Goal: Task Accomplishment & Management: Complete application form

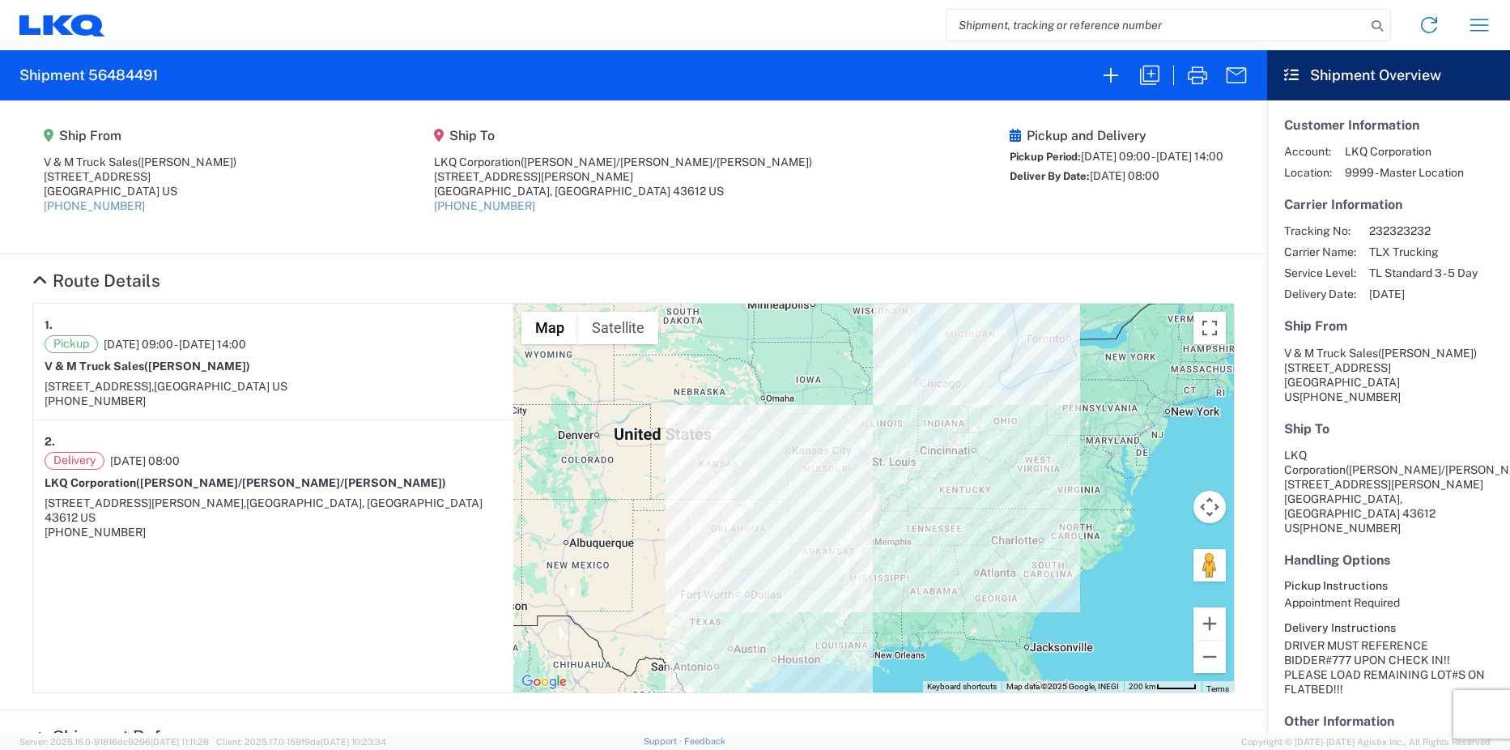
click at [1088, 24] on input "search" at bounding box center [1155, 25] width 419 height 31
paste input "54601830"
type input "54601830"
click at [1375, 23] on icon at bounding box center [1377, 26] width 23 height 23
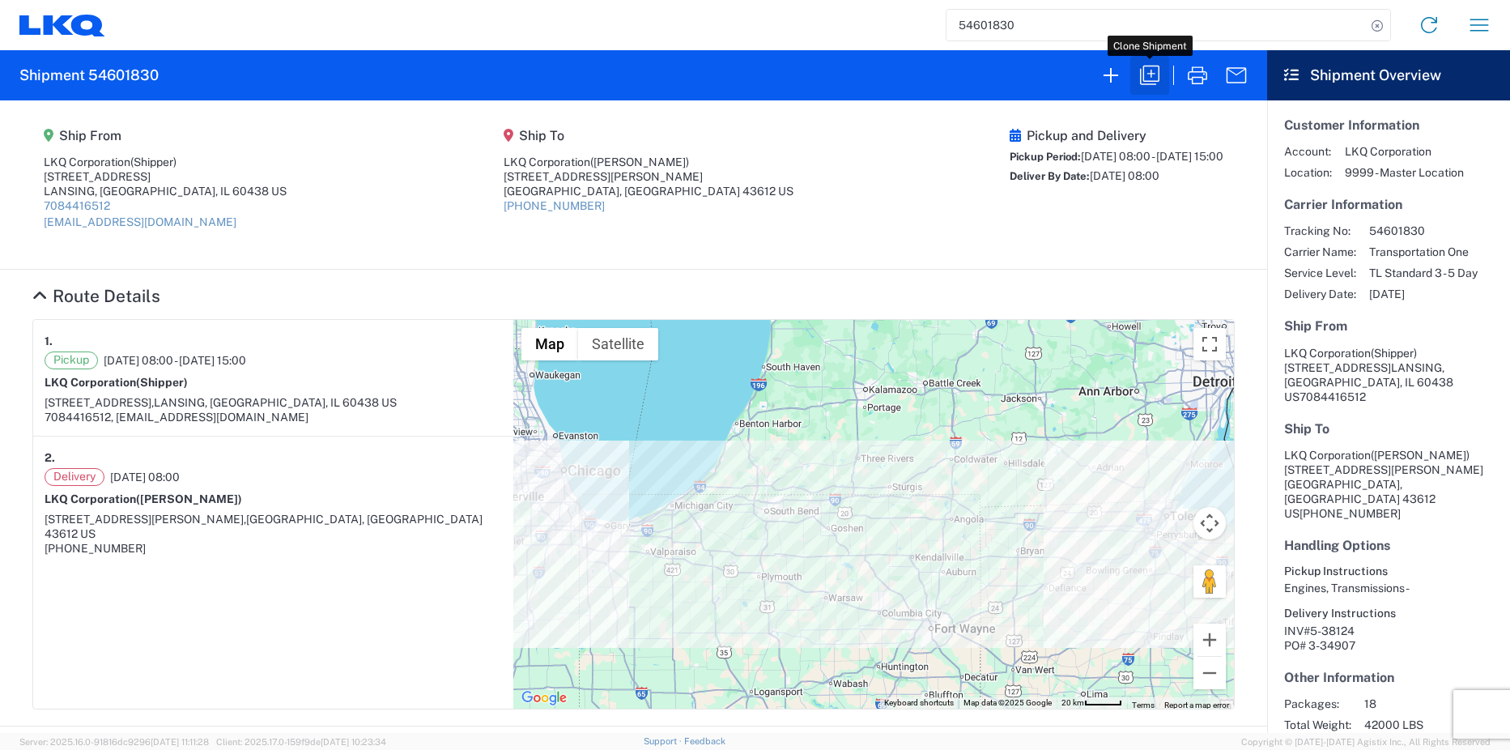
click at [1151, 77] on icon "button" at bounding box center [1149, 75] width 19 height 19
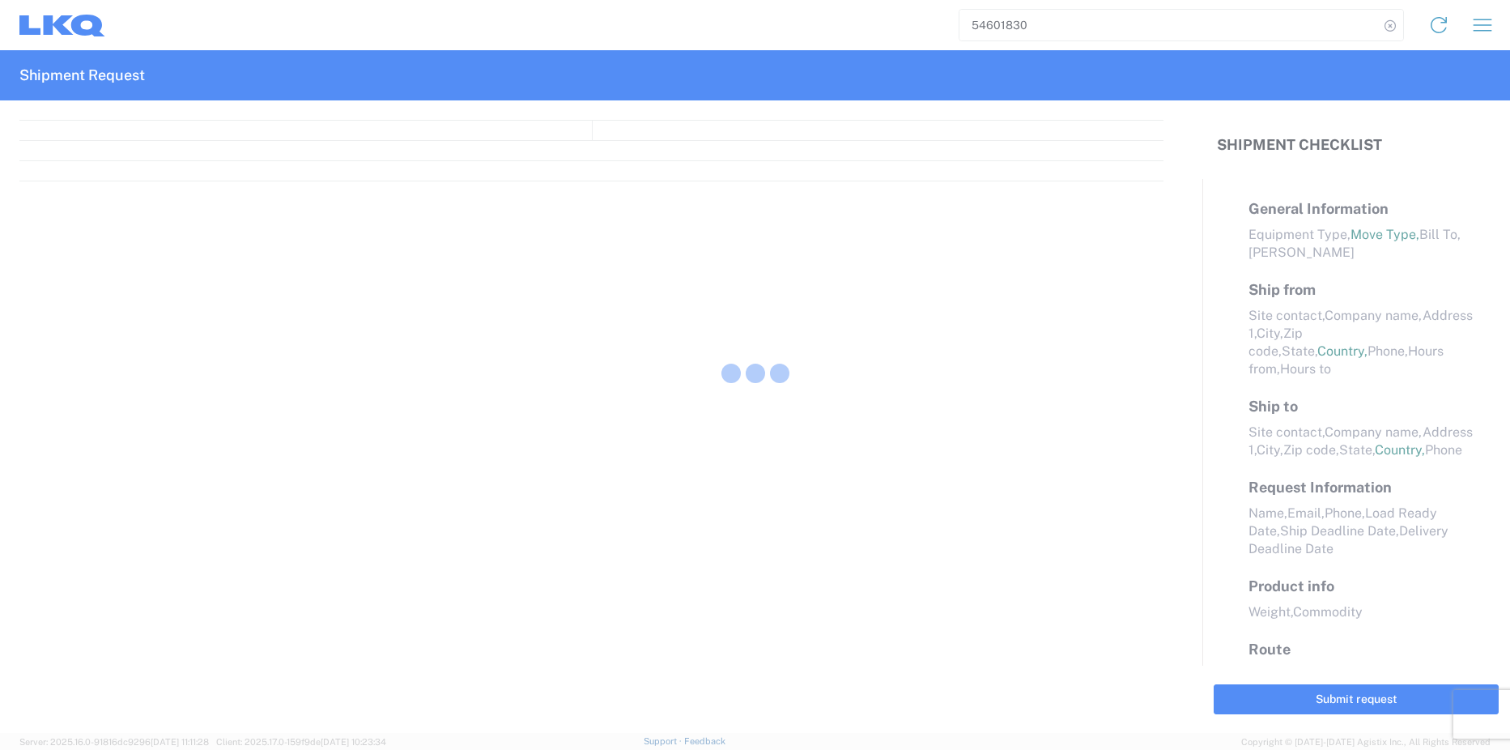
select select "STDV"
select select "FULL"
select select "LBS"
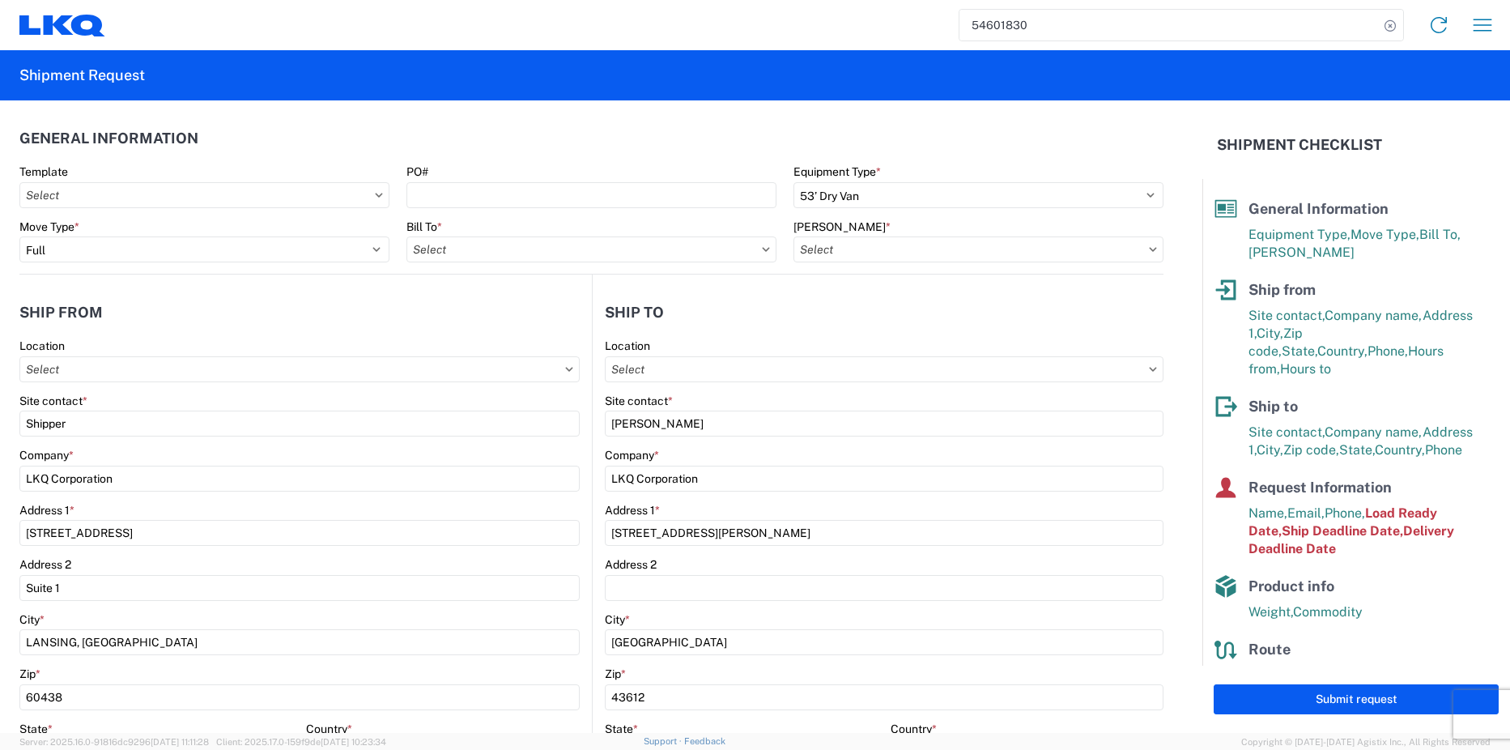
type input "1810 - LKQ Heavy Duty Truck Core"
type input "1810-6300-66000-0000 - 1810 Freight Out"
type input "1810 - LKQ Heavy Duty Truck Core"
type input "1811 - LKQ Goodys - [GEOGRAPHIC_DATA]"
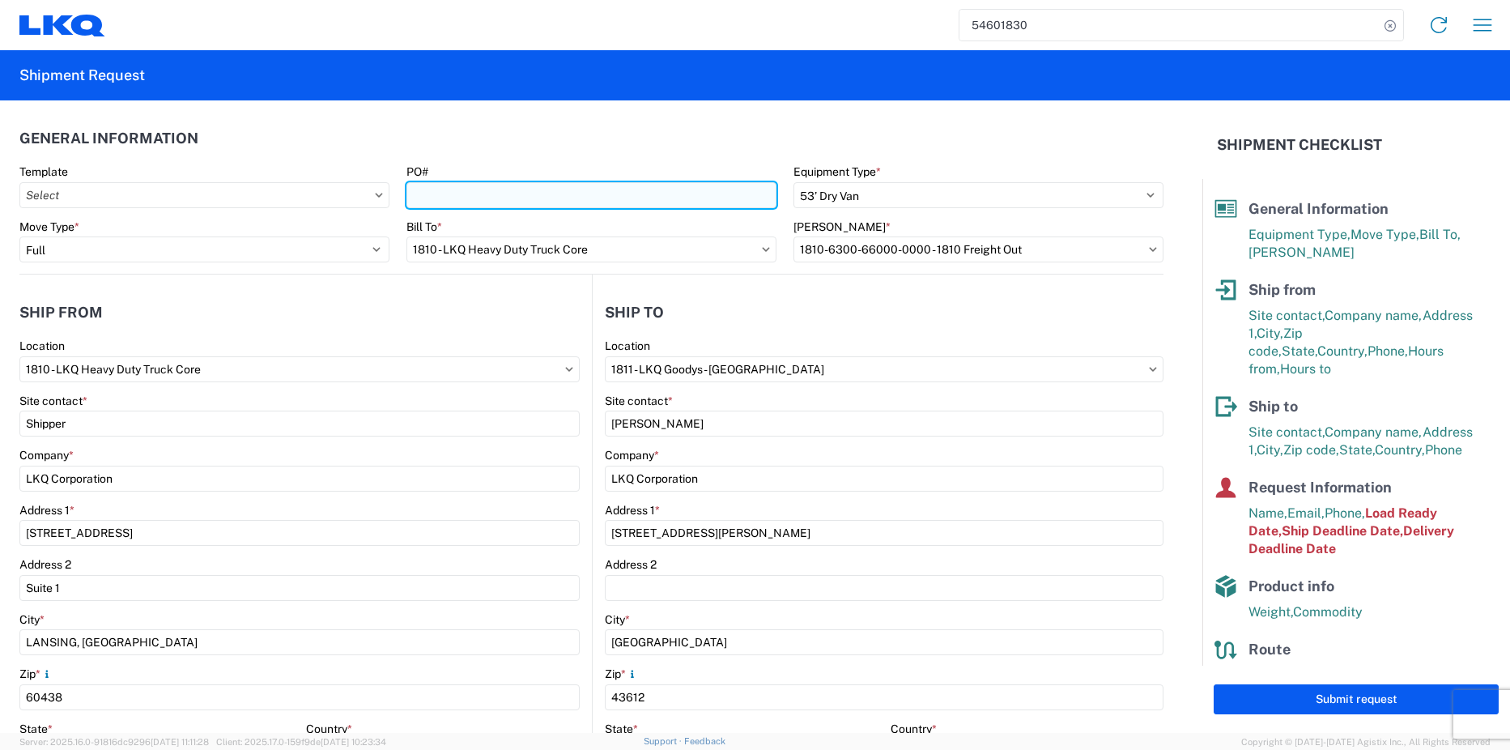
click at [549, 199] on input "PO#" at bounding box center [591, 195] width 370 height 26
type input "INTRCMP TRFR#5-39128"
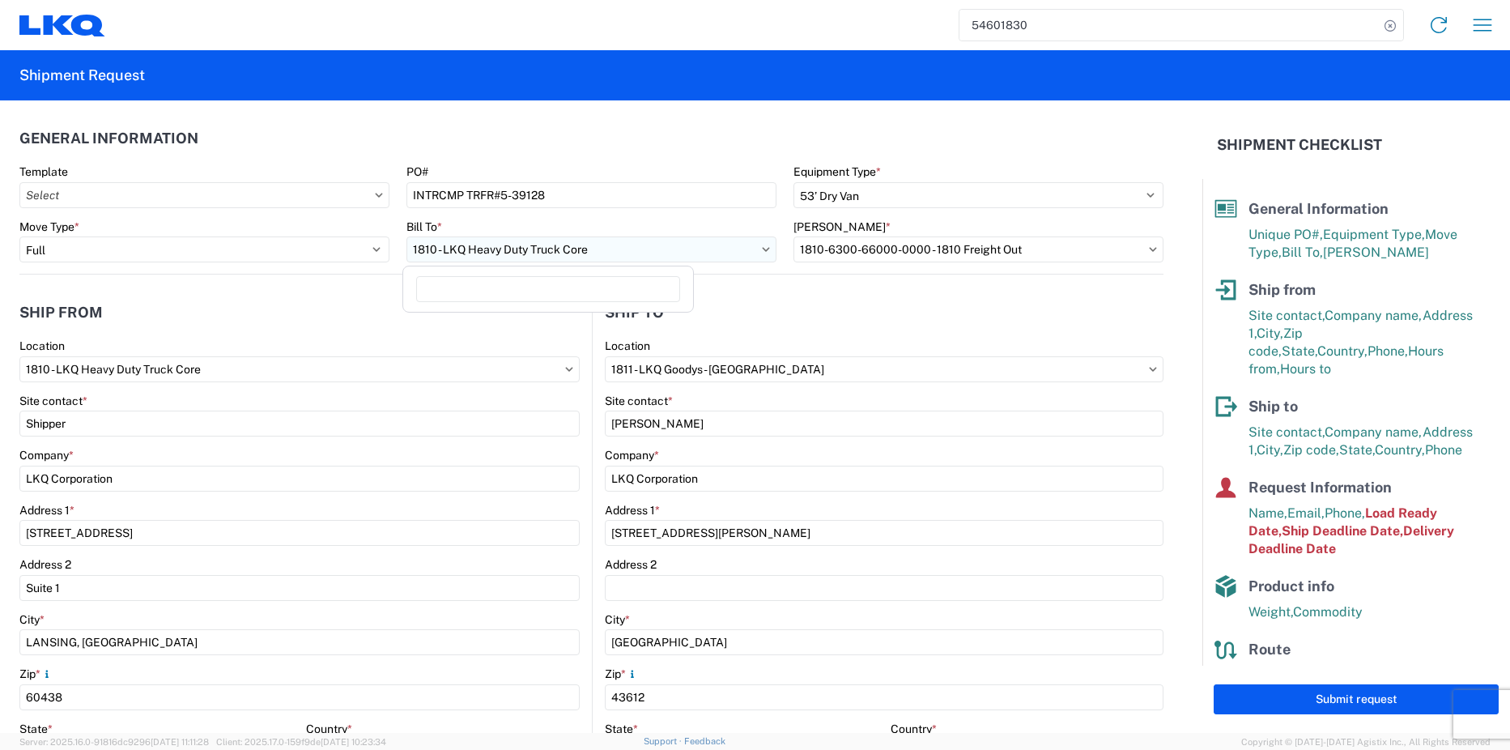
click at [735, 248] on input "1810 - LKQ Heavy Duty Truck Core" at bounding box center [591, 249] width 370 height 26
type input "1811"
click at [530, 317] on div "1811 - LKQ Goodys - [GEOGRAPHIC_DATA]" at bounding box center [547, 321] width 283 height 26
type input "1811 - LKQ Goodys - [GEOGRAPHIC_DATA]"
click at [966, 253] on input "[PERSON_NAME] *" at bounding box center [978, 249] width 370 height 26
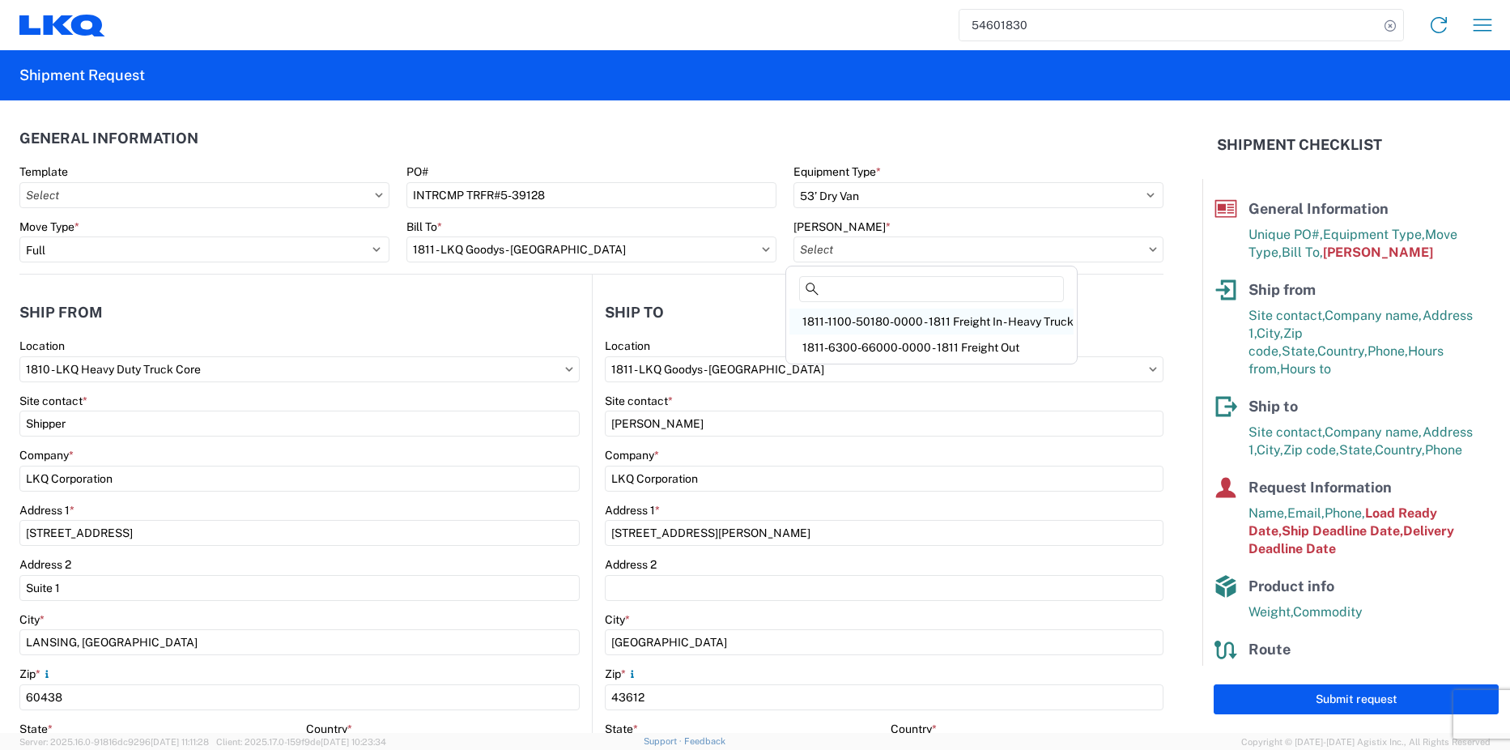
click at [967, 321] on div "1811-1100-50180-0000 - 1811 Freight In - Heavy Truck" at bounding box center [931, 321] width 284 height 26
type input "1811-1100-50180-0000 - 1811 Freight In - Heavy Truck"
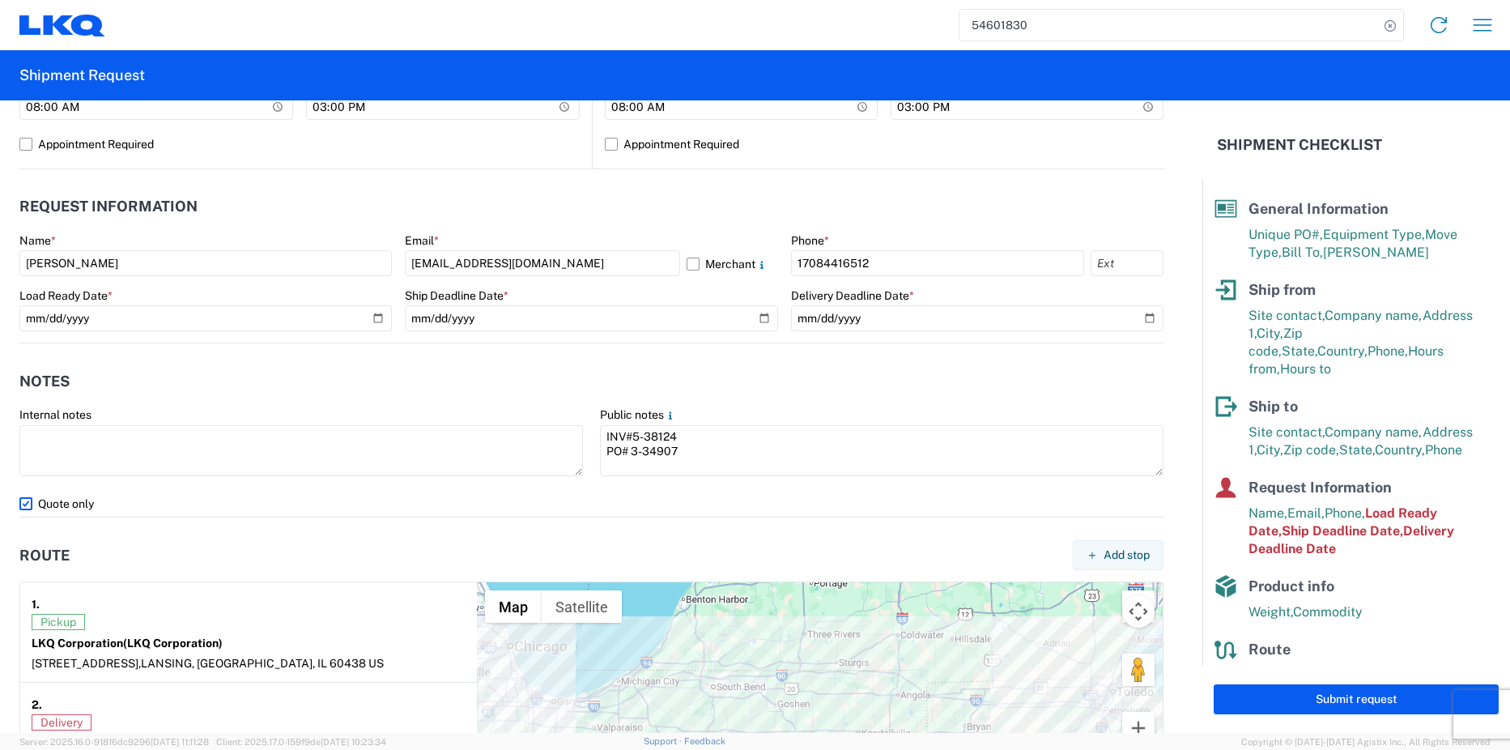
scroll to position [810, 0]
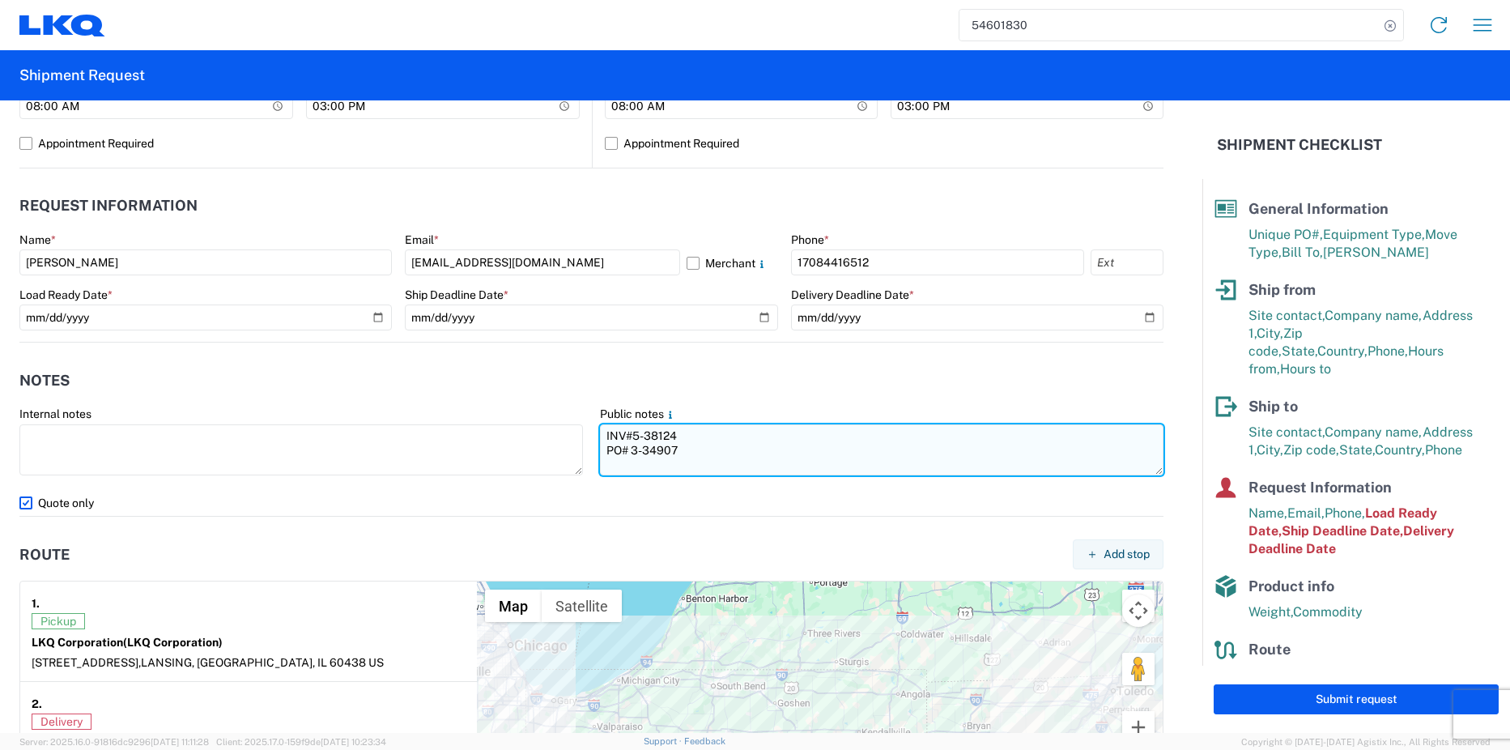
drag, startPoint x: 684, startPoint y: 445, endPoint x: 628, endPoint y: 440, distance: 56.1
click at [628, 440] on textarea "INV#5-38124 PO# 3-34907" at bounding box center [881, 449] width 563 height 51
paste textarea "54601830"
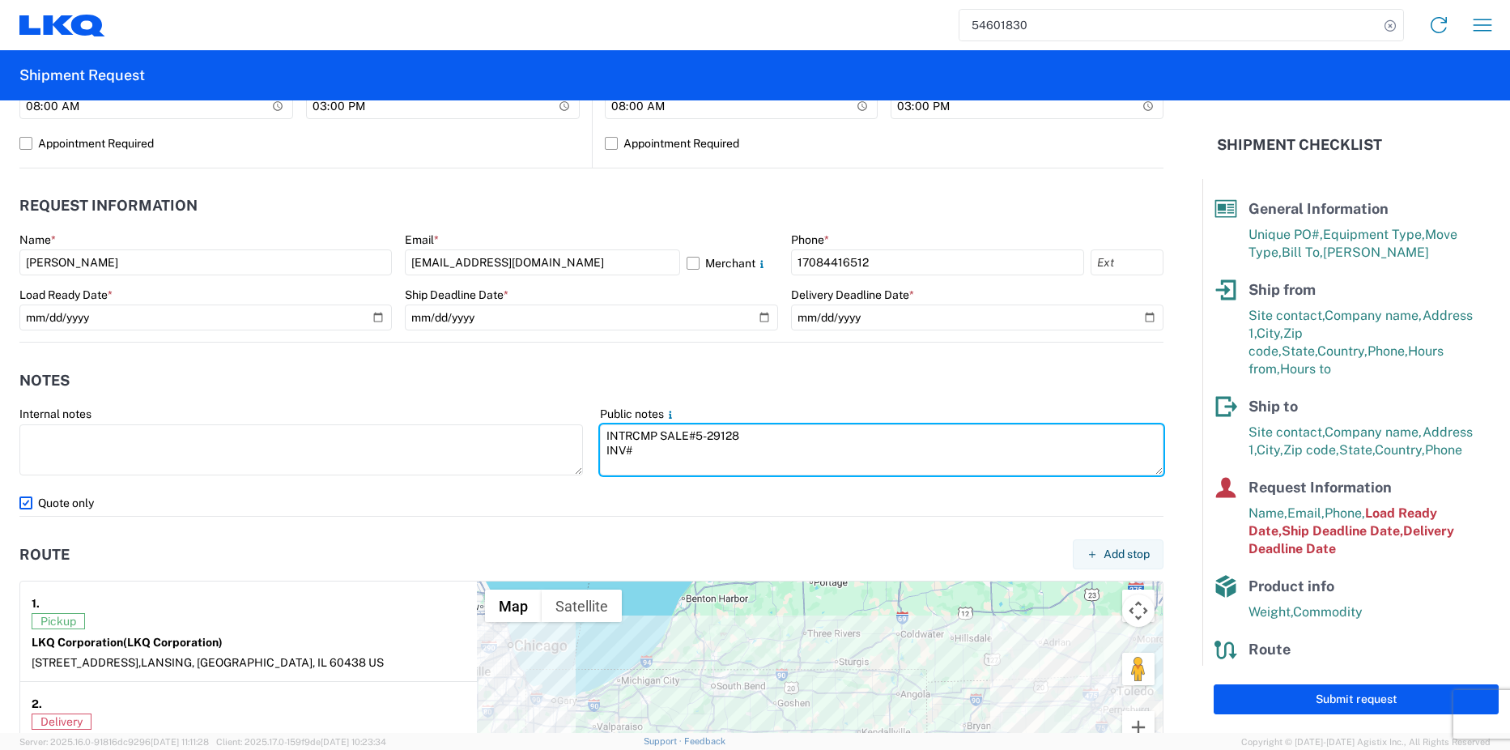
type textarea "INTRCMP SALE#5-29128 INV#"
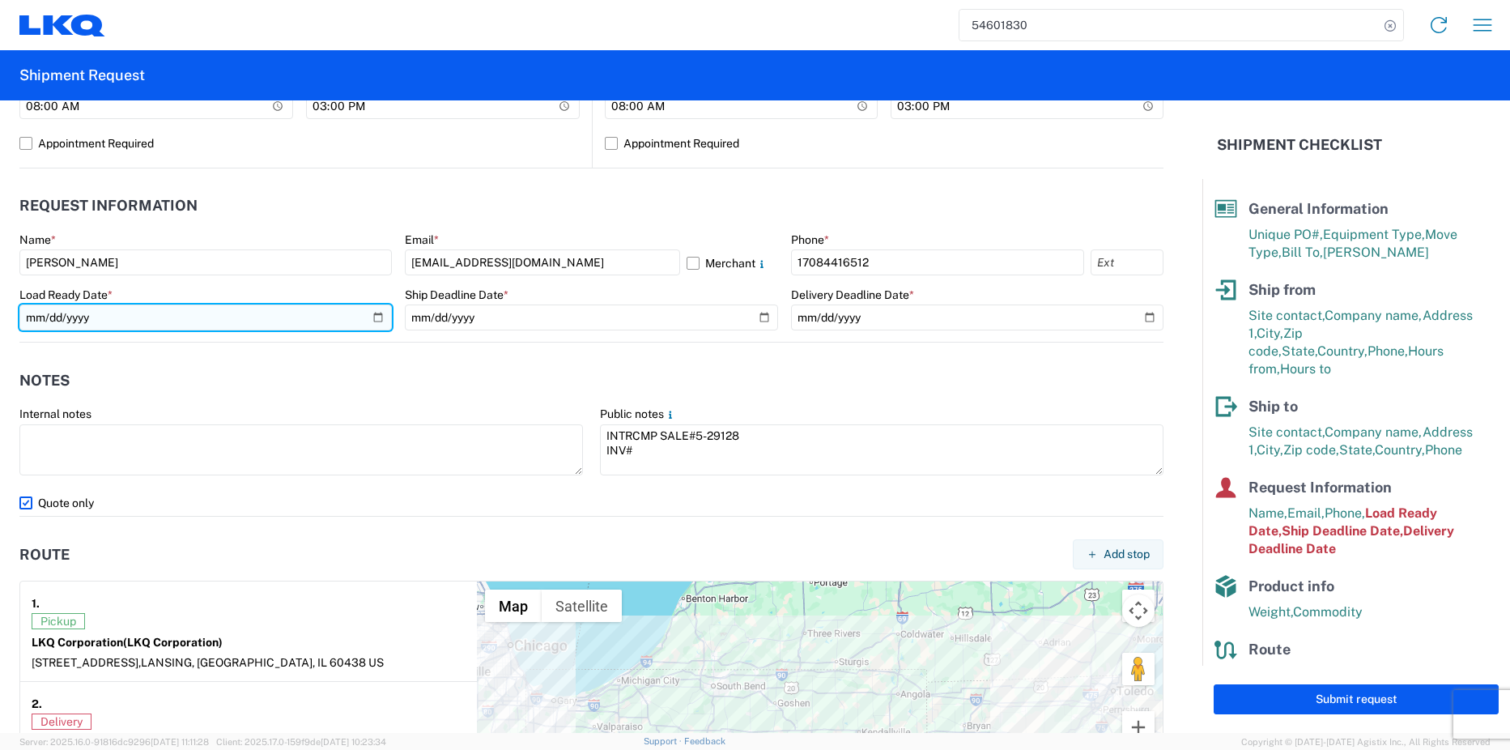
click at [369, 320] on input "[DATE]" at bounding box center [205, 317] width 372 height 26
type input "[DATE]"
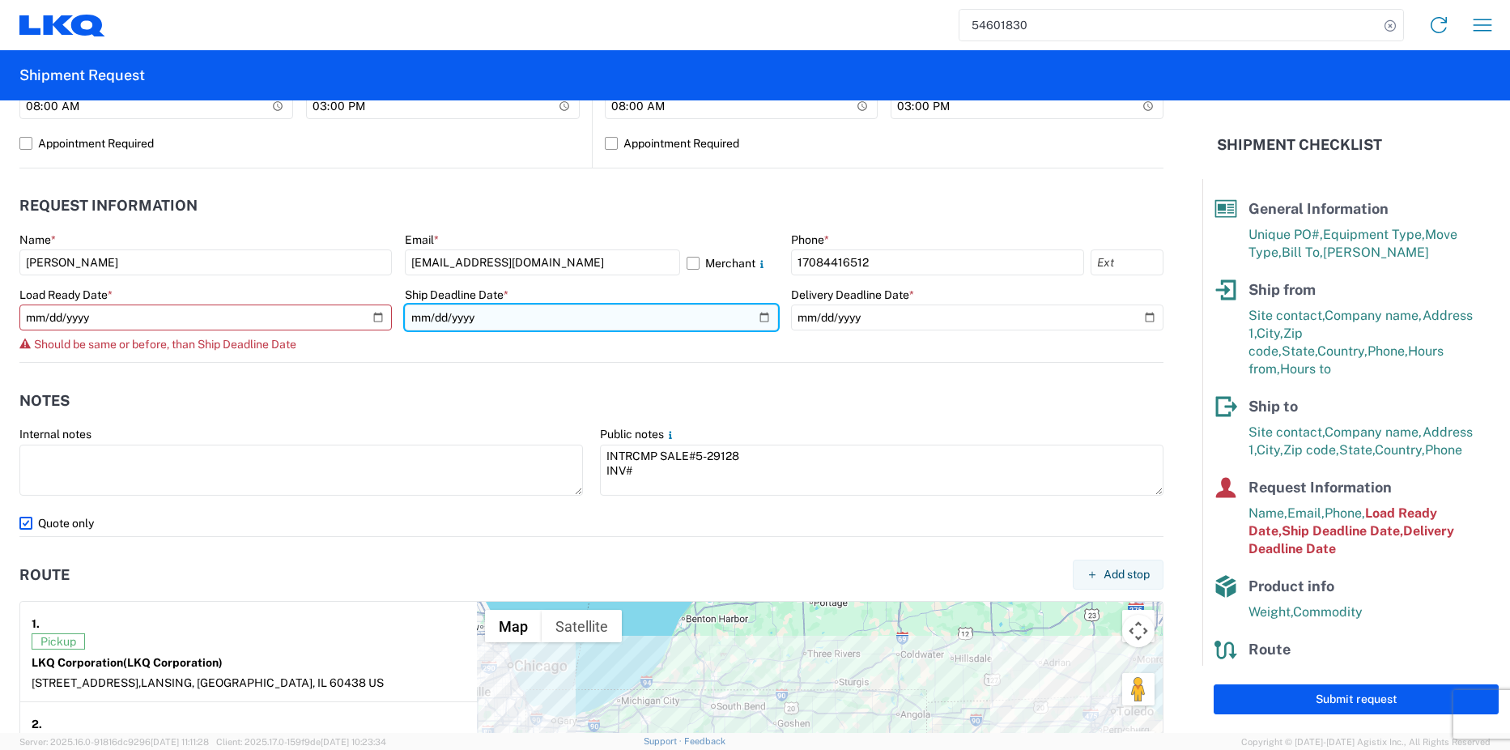
click at [757, 311] on input "[DATE]" at bounding box center [591, 317] width 372 height 26
type input "[DATE]"
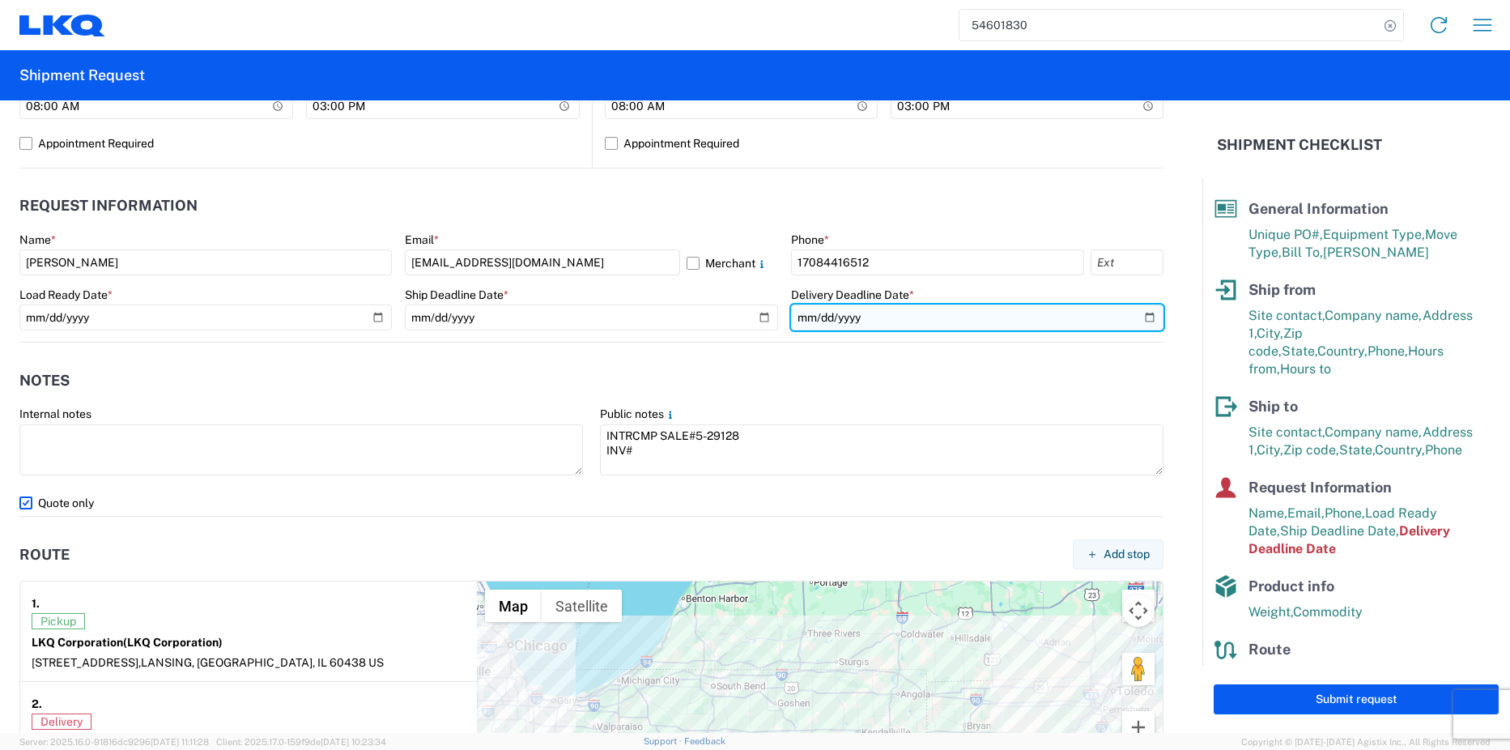
click at [1141, 312] on input "[DATE]" at bounding box center [977, 317] width 372 height 26
type input "[DATE]"
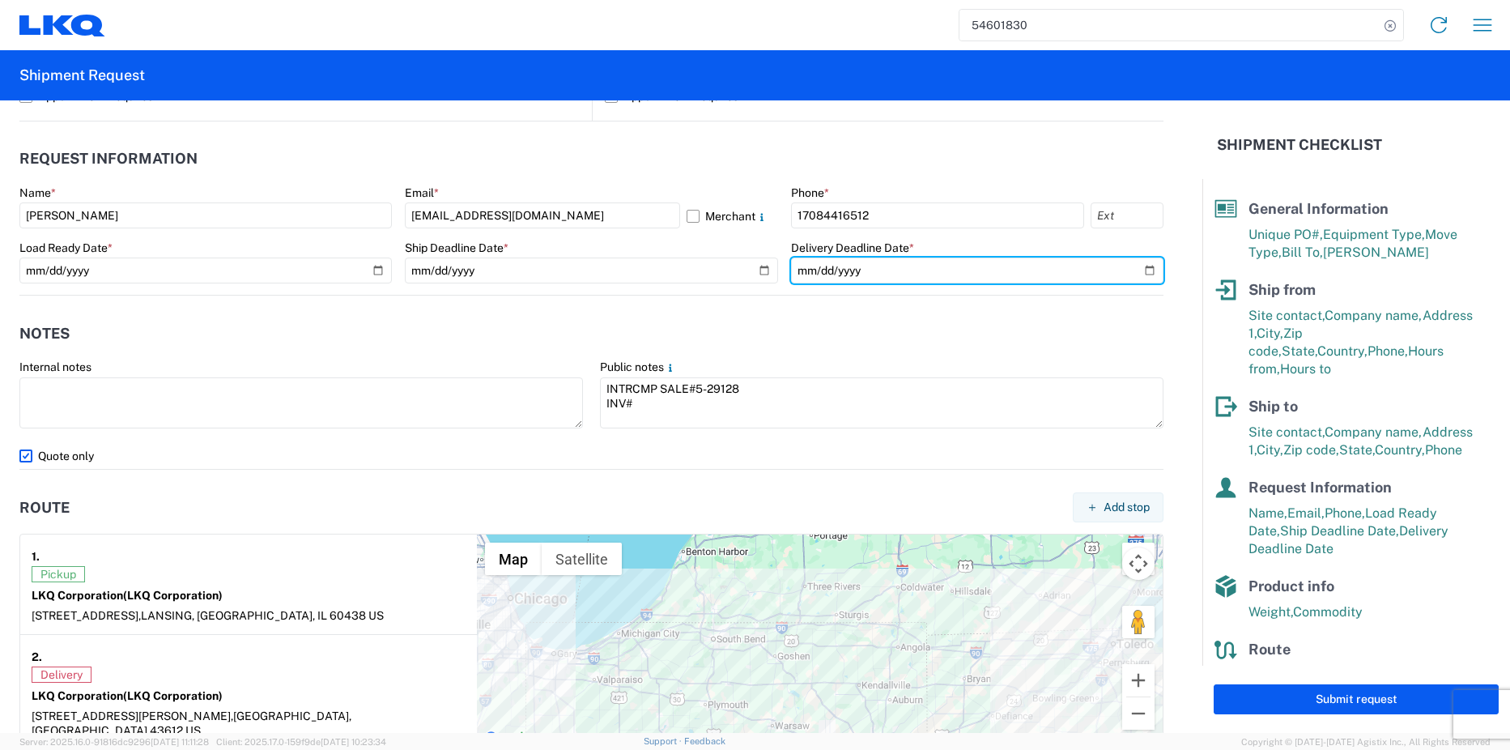
scroll to position [824, 0]
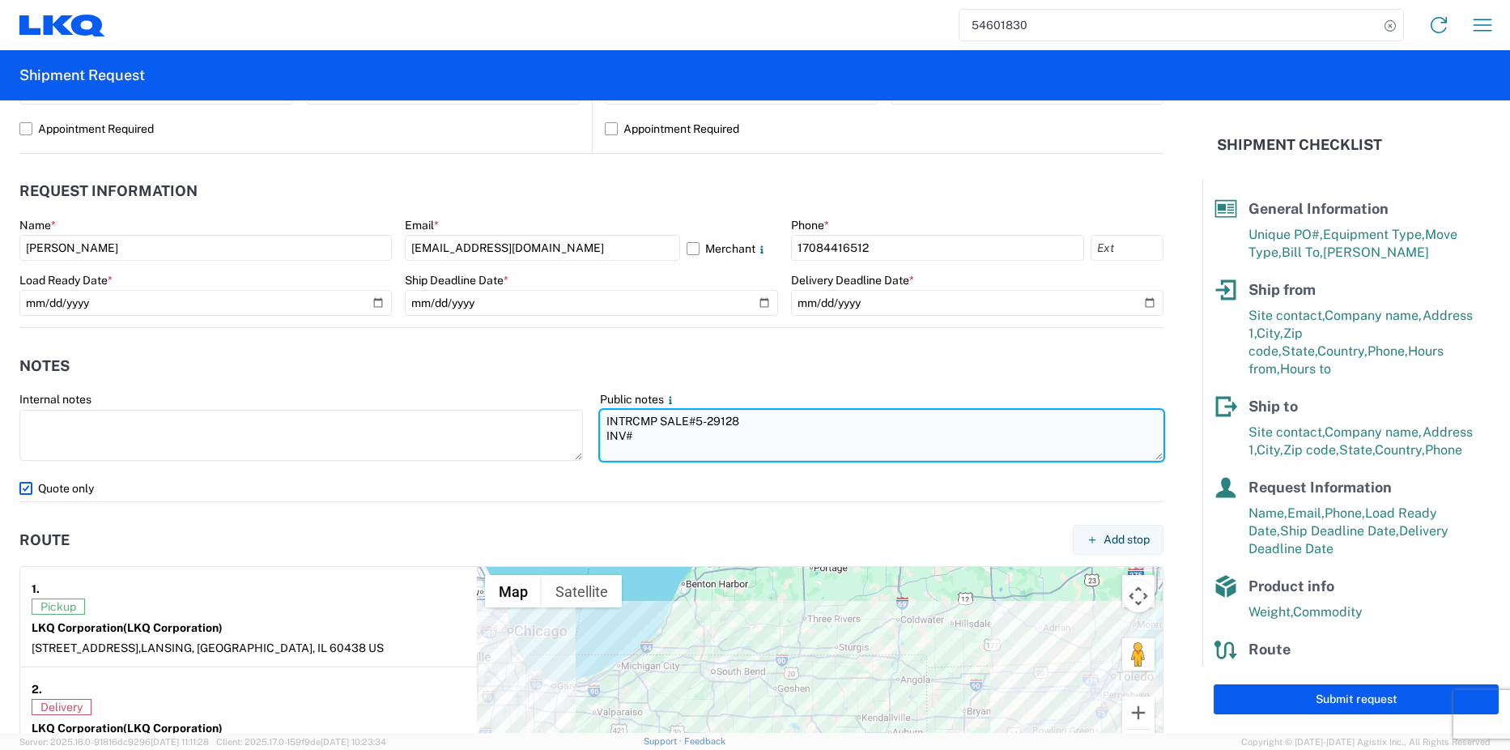
click at [688, 440] on textarea "INTRCMP SALE#5-29128 INV#" at bounding box center [881, 435] width 563 height 51
type textarea "INTRCMP SALE#5-29128 INV#3-268455"
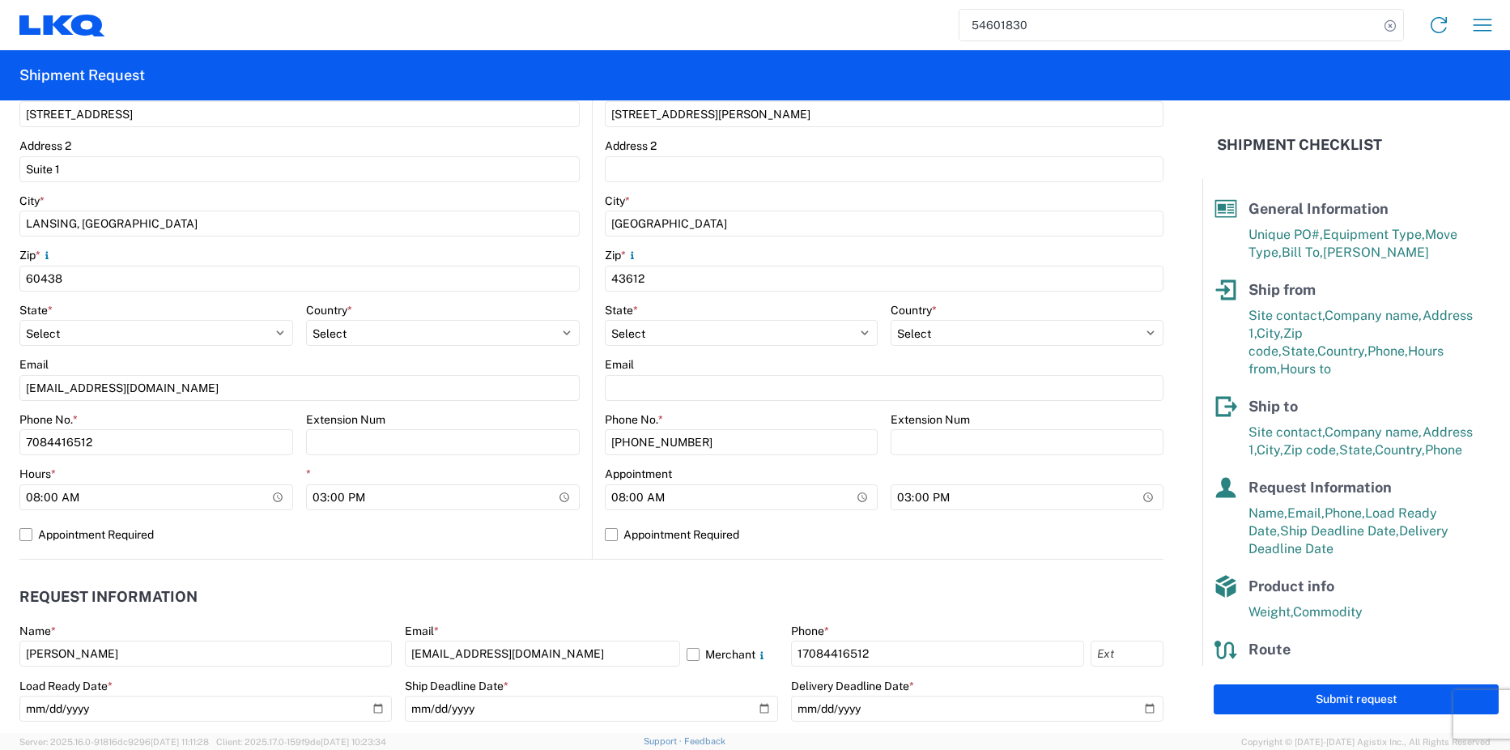
scroll to position [419, 0]
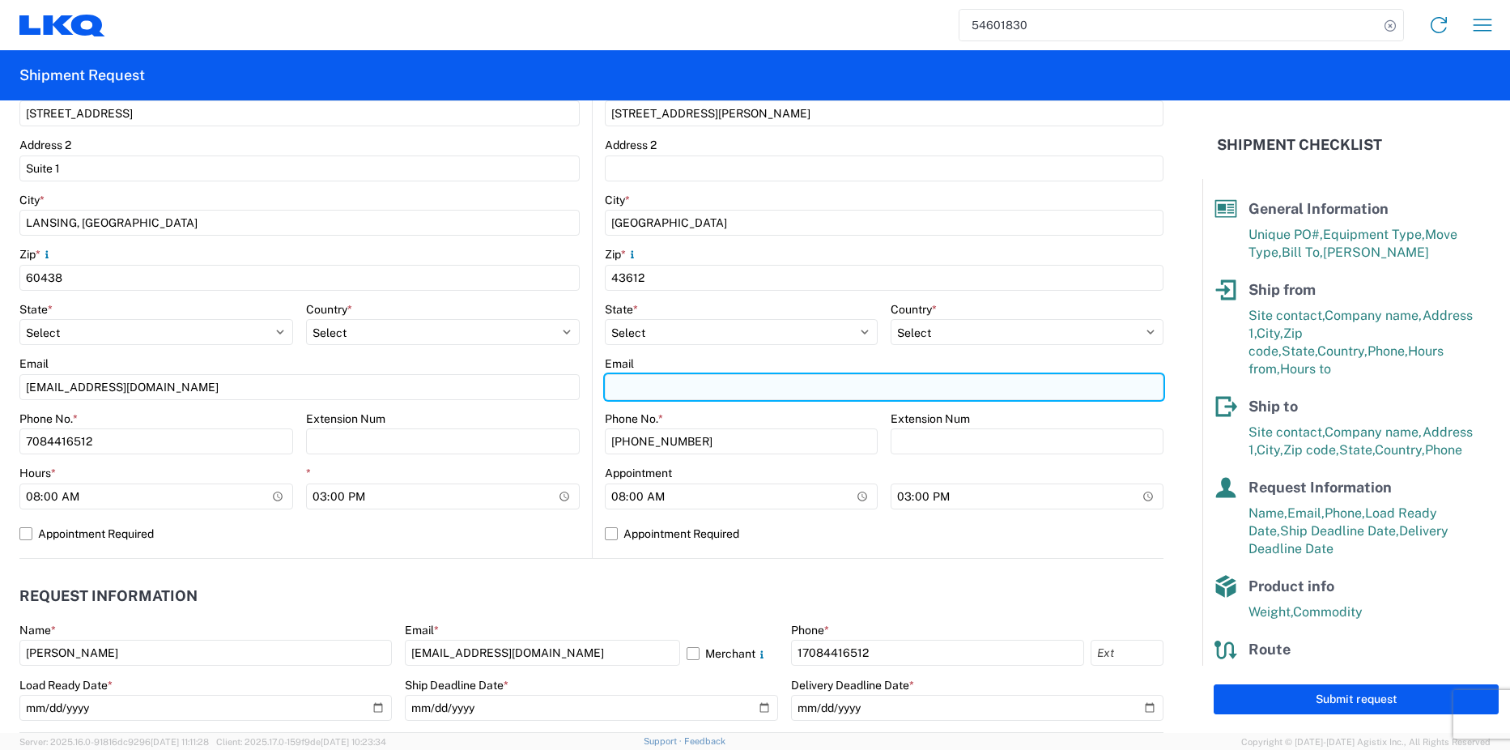
click at [654, 390] on input "Email" at bounding box center [884, 387] width 559 height 26
type input "t"
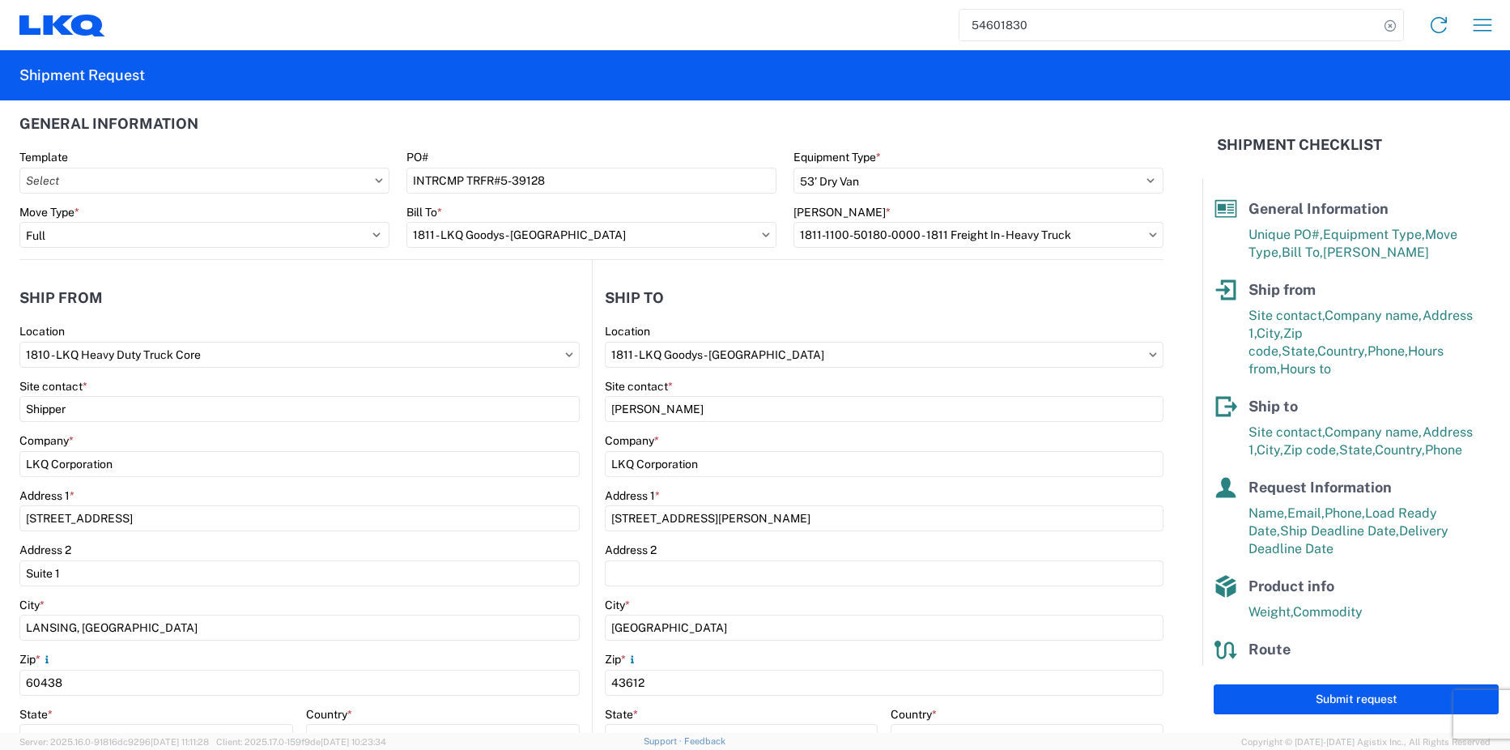
scroll to position [0, 0]
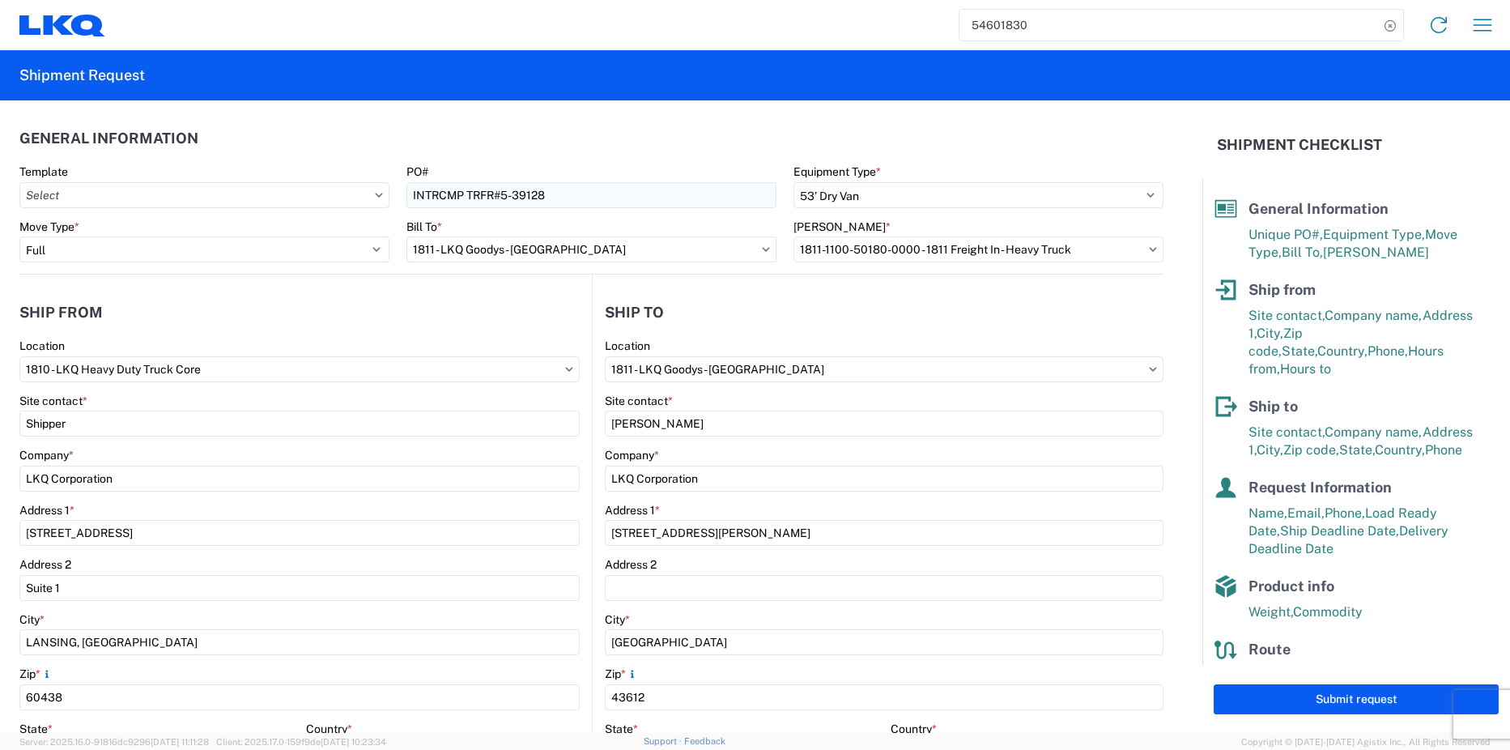
type input "[EMAIL_ADDRESS][DOMAIN_NAME]"
click at [555, 183] on input "INTRCMP TRFR#5-39128" at bounding box center [591, 195] width 370 height 26
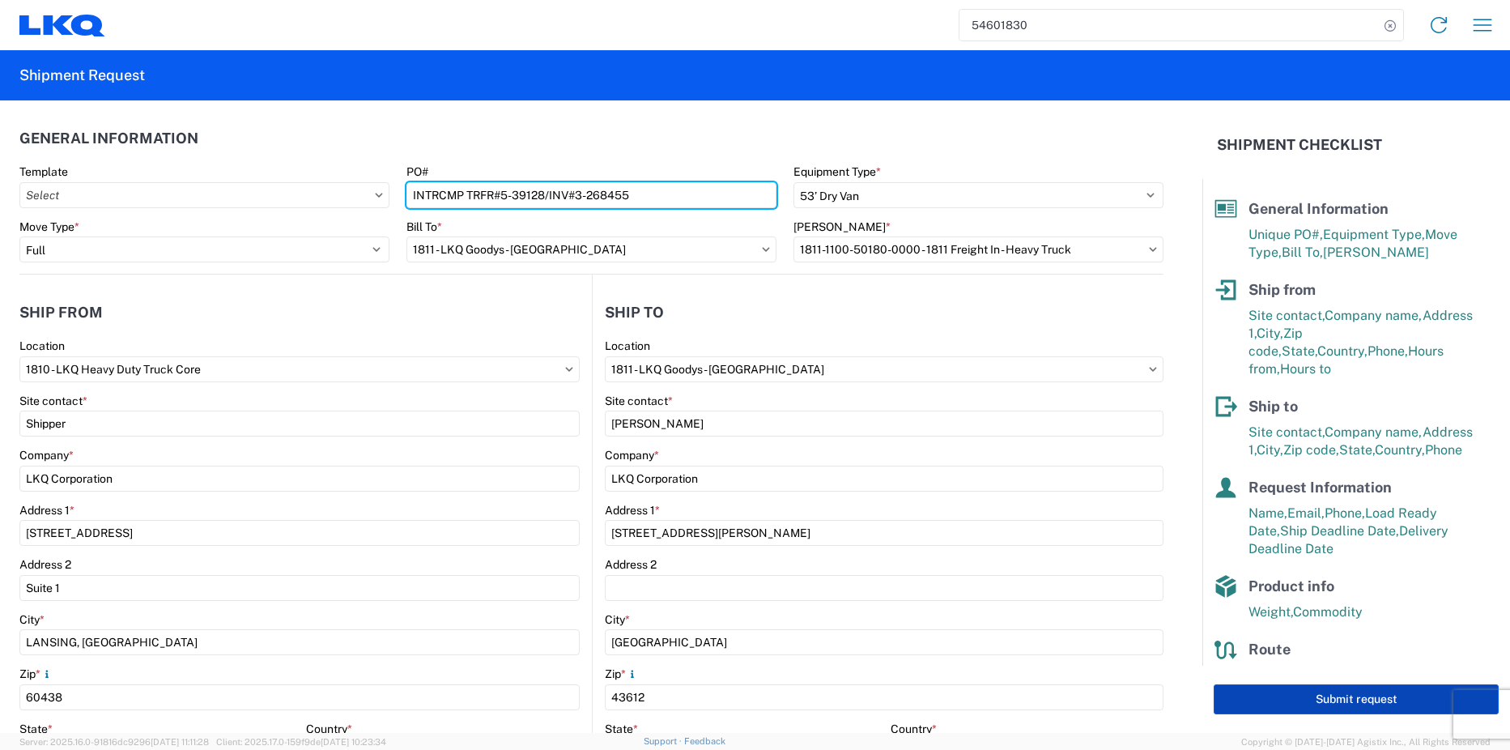
type input "INTRCMP TRFR#5-39128/INV#3-268455"
click at [1339, 698] on button "Submit request" at bounding box center [1355, 699] width 285 height 30
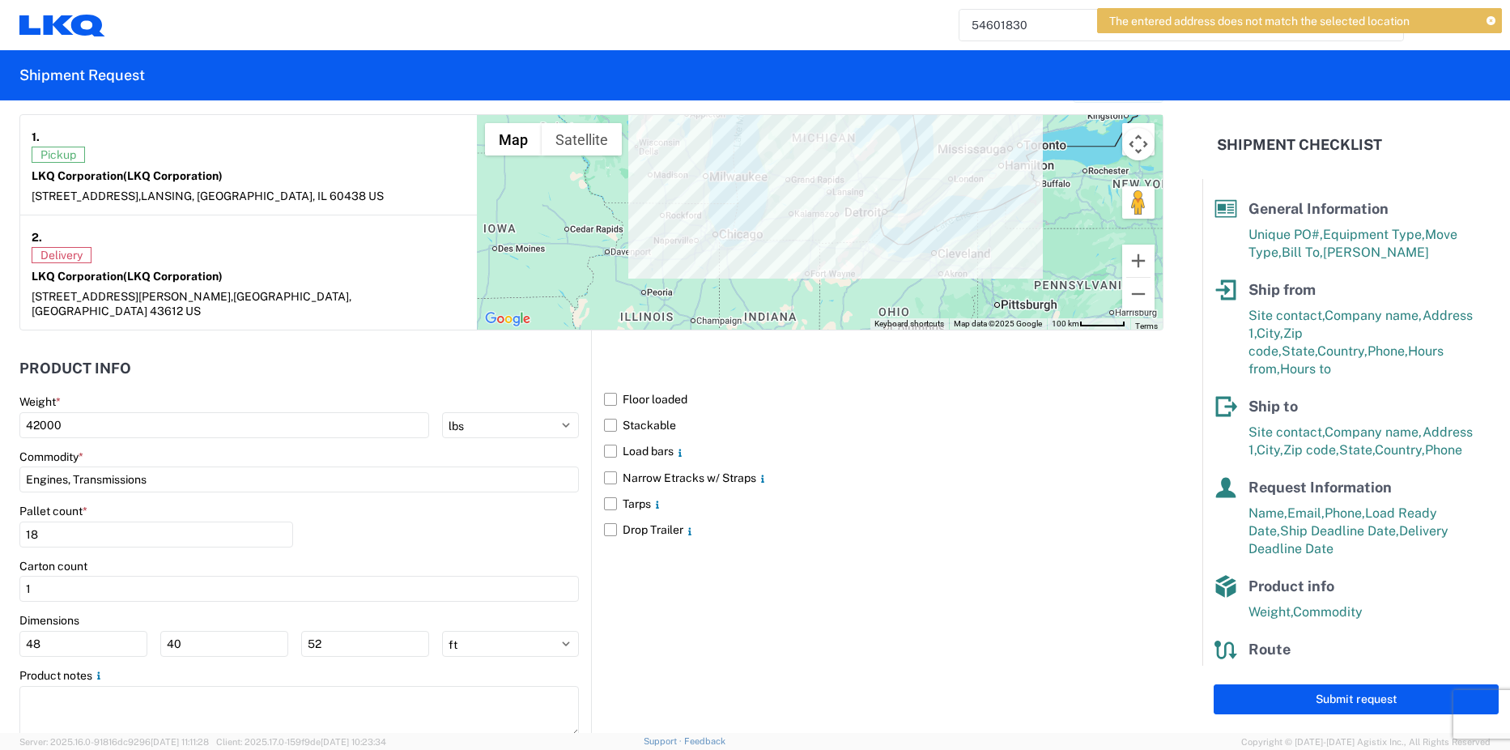
scroll to position [1310, 0]
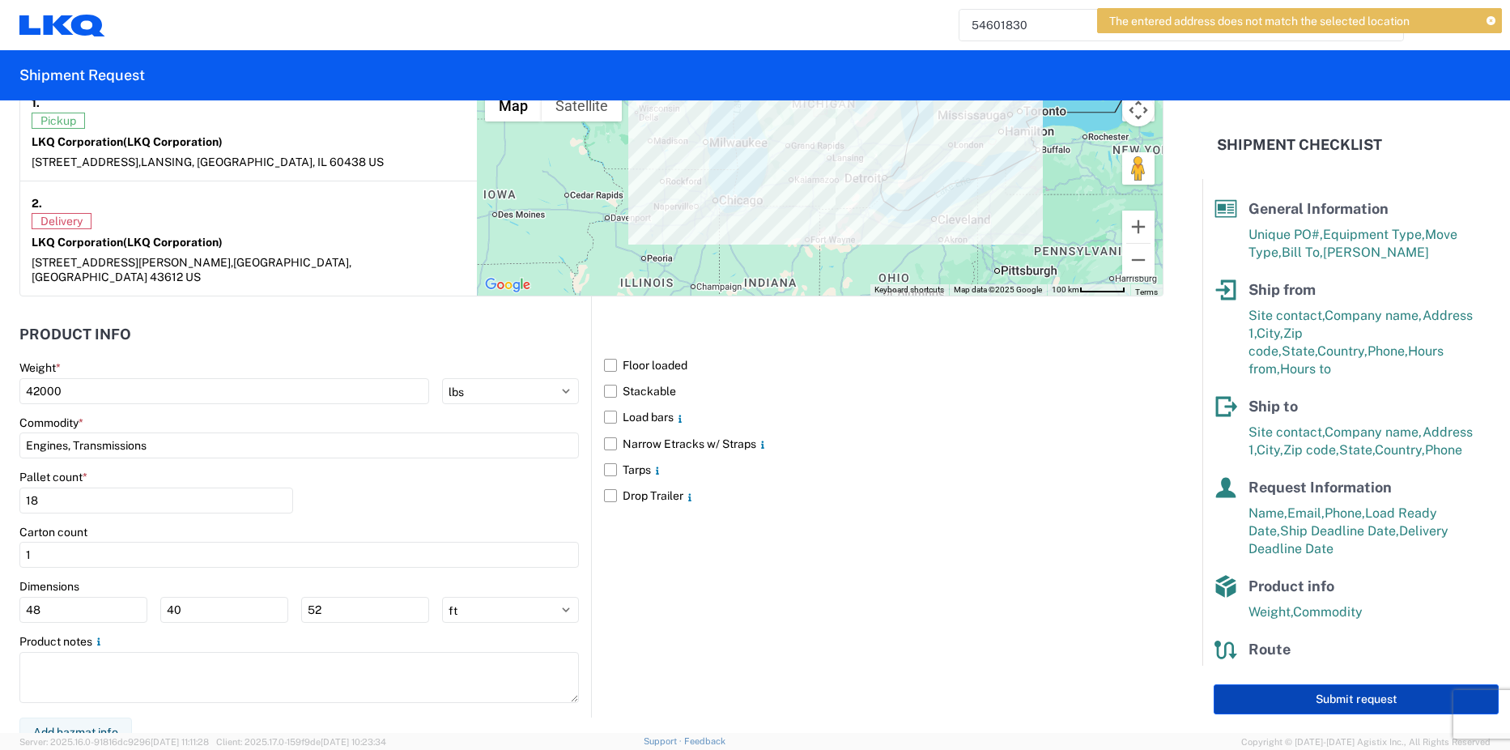
click at [1285, 694] on button "Submit request" at bounding box center [1355, 699] width 285 height 30
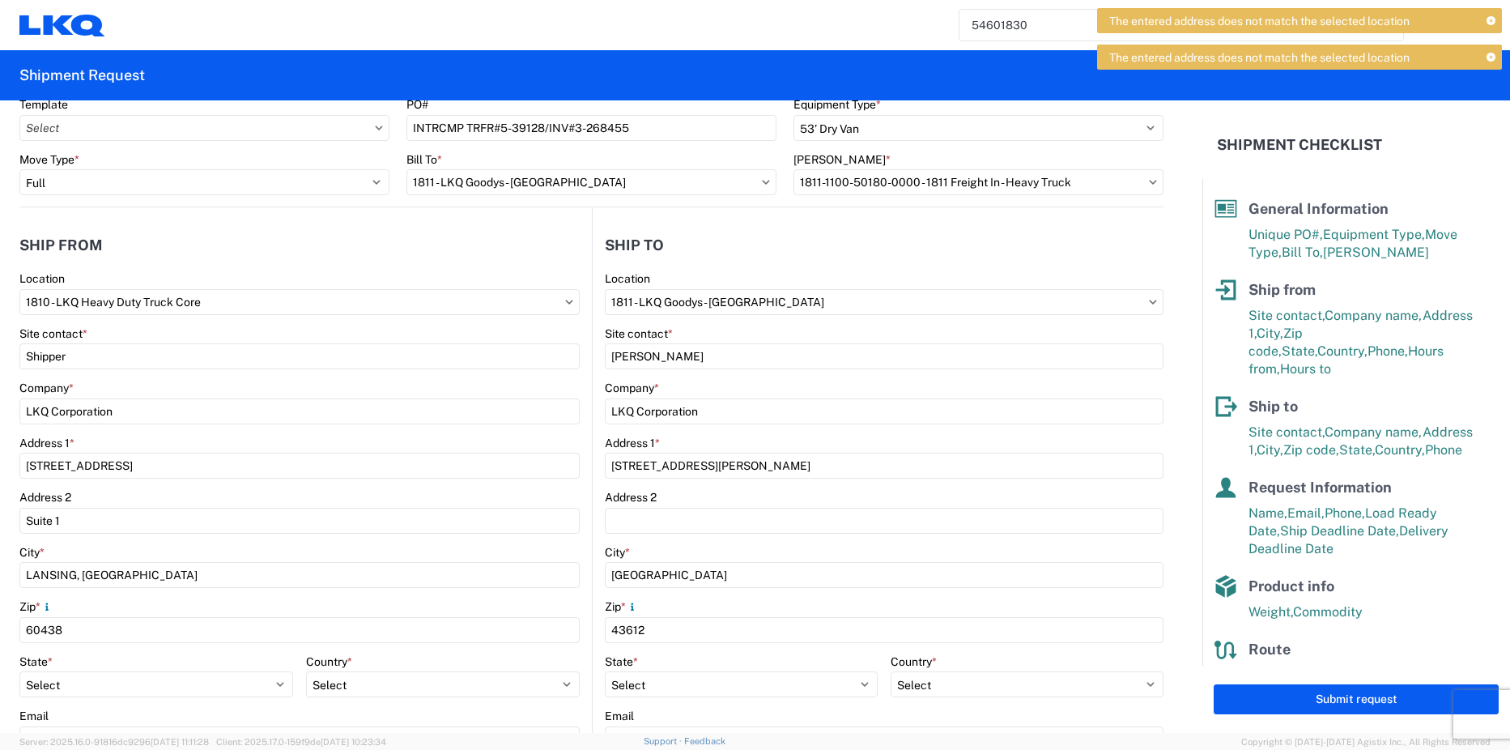
scroll to position [15, 0]
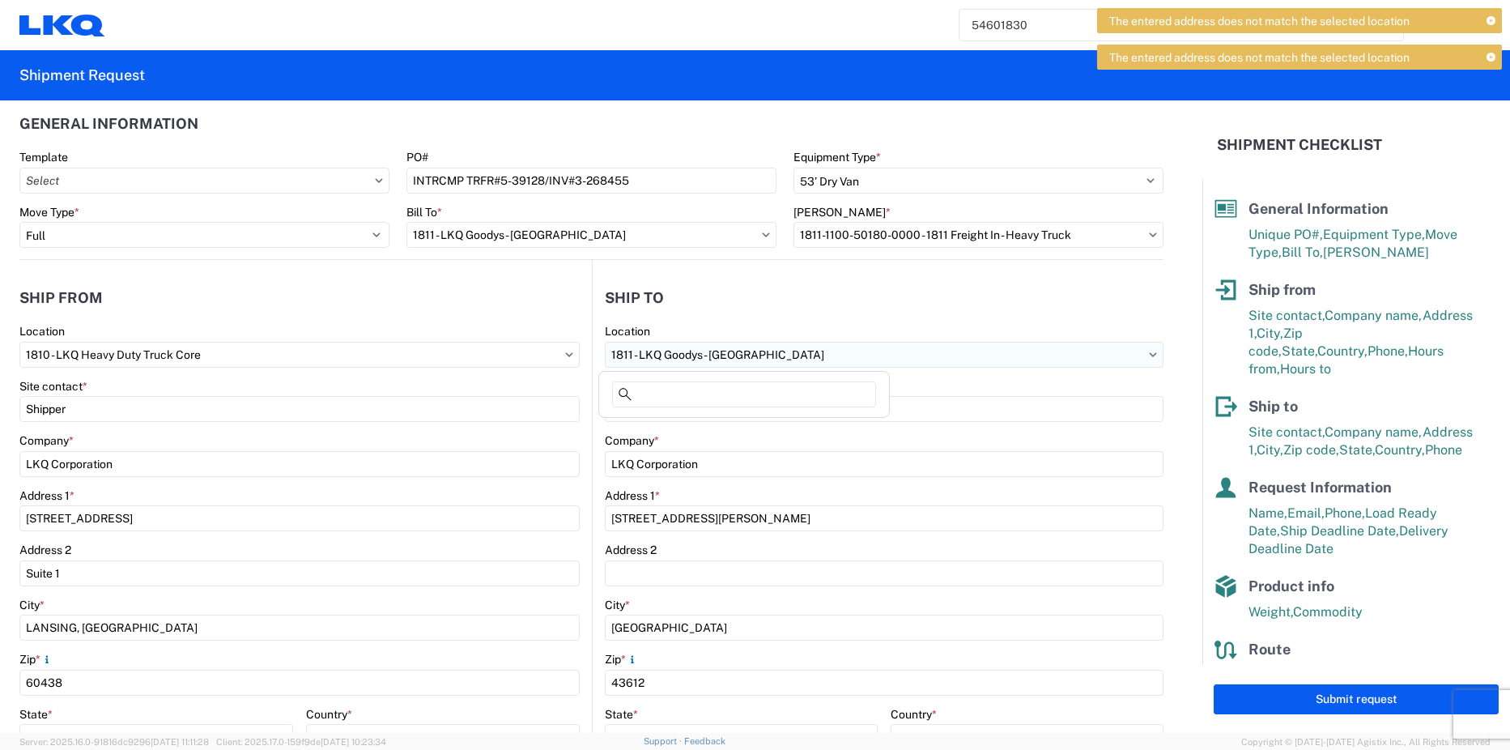
click at [823, 361] on input "1811 - LKQ Goodys - [GEOGRAPHIC_DATA]" at bounding box center [884, 355] width 559 height 26
type input "1811"
click at [716, 428] on div "1811 - LKQ Goodys - [GEOGRAPHIC_DATA]" at bounding box center [743, 427] width 283 height 26
select select "US"
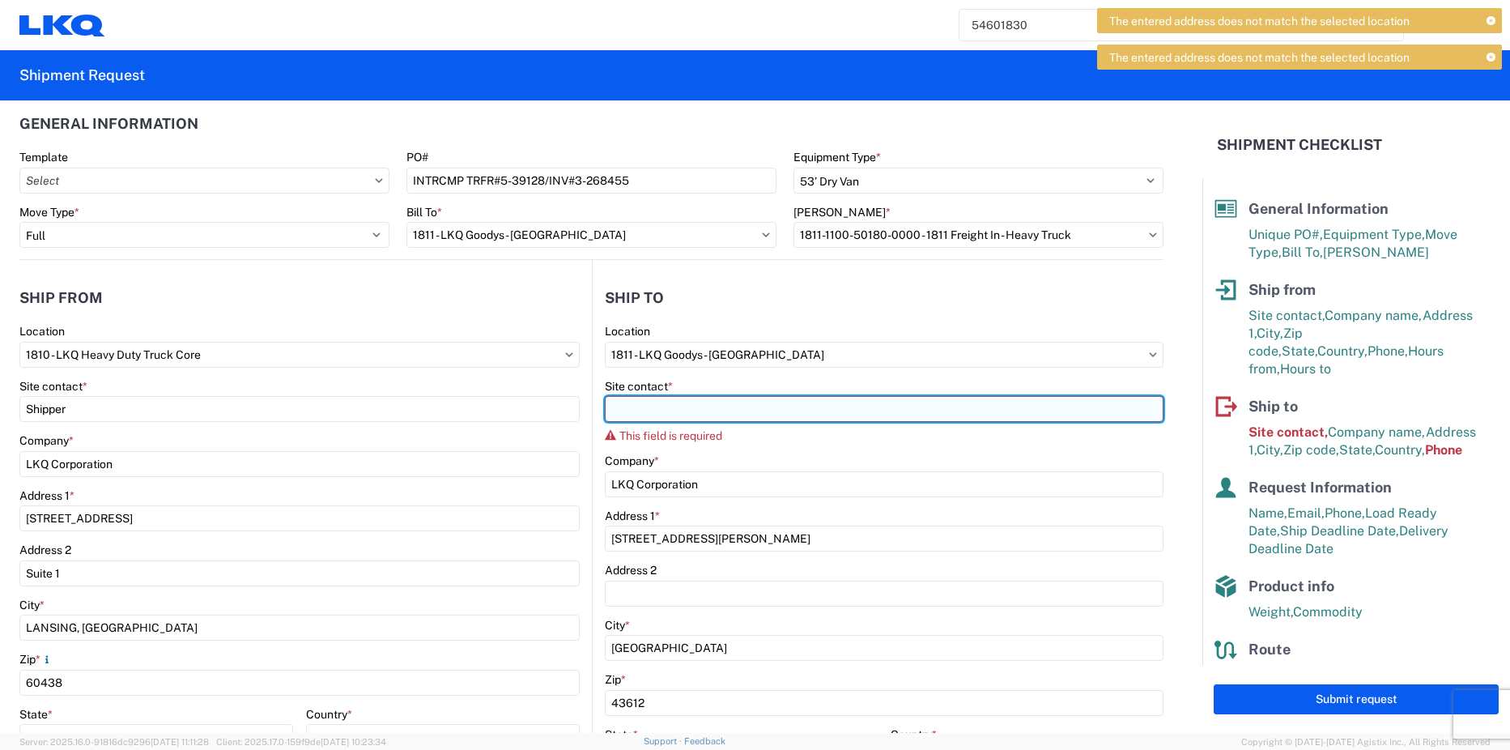
click at [728, 413] on input "Site contact *" at bounding box center [884, 409] width 559 height 26
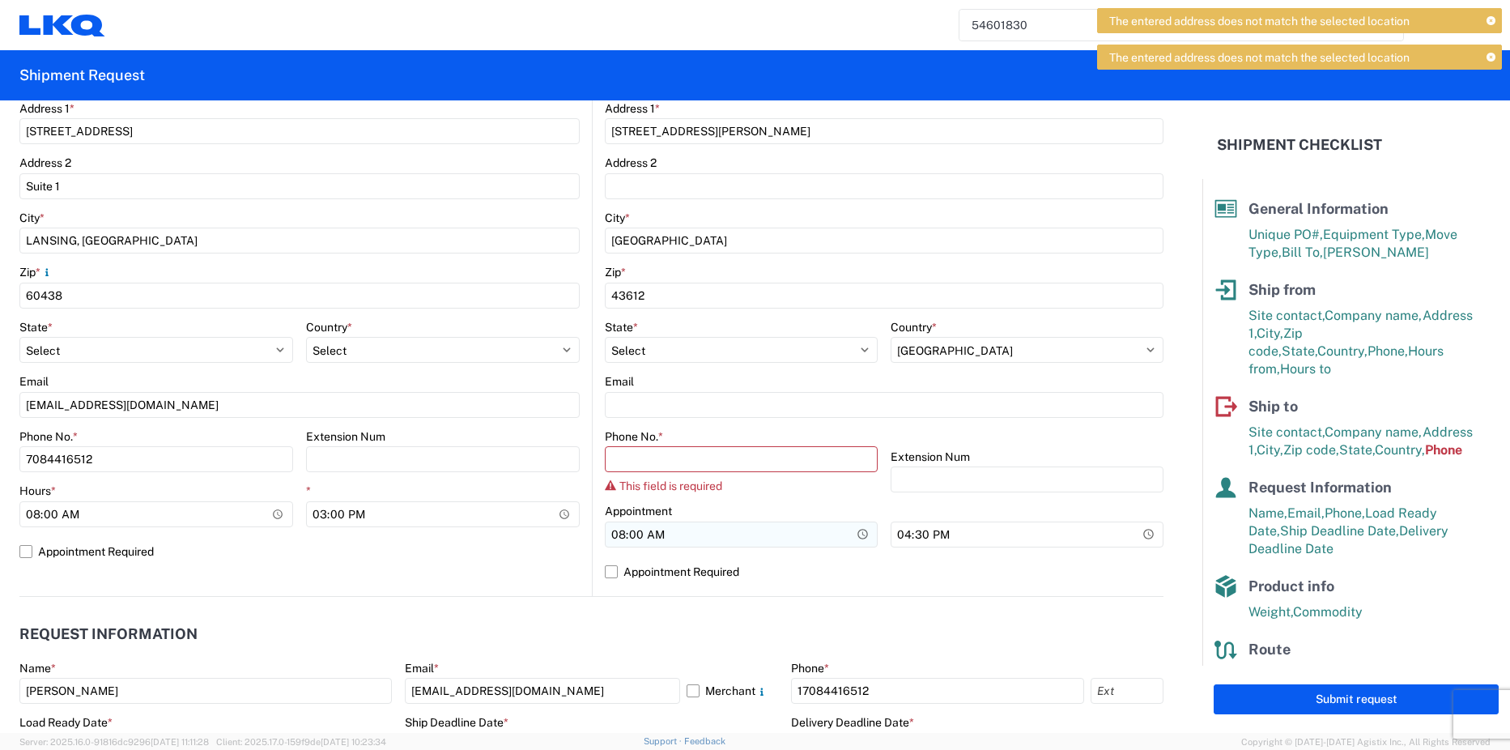
scroll to position [419, 0]
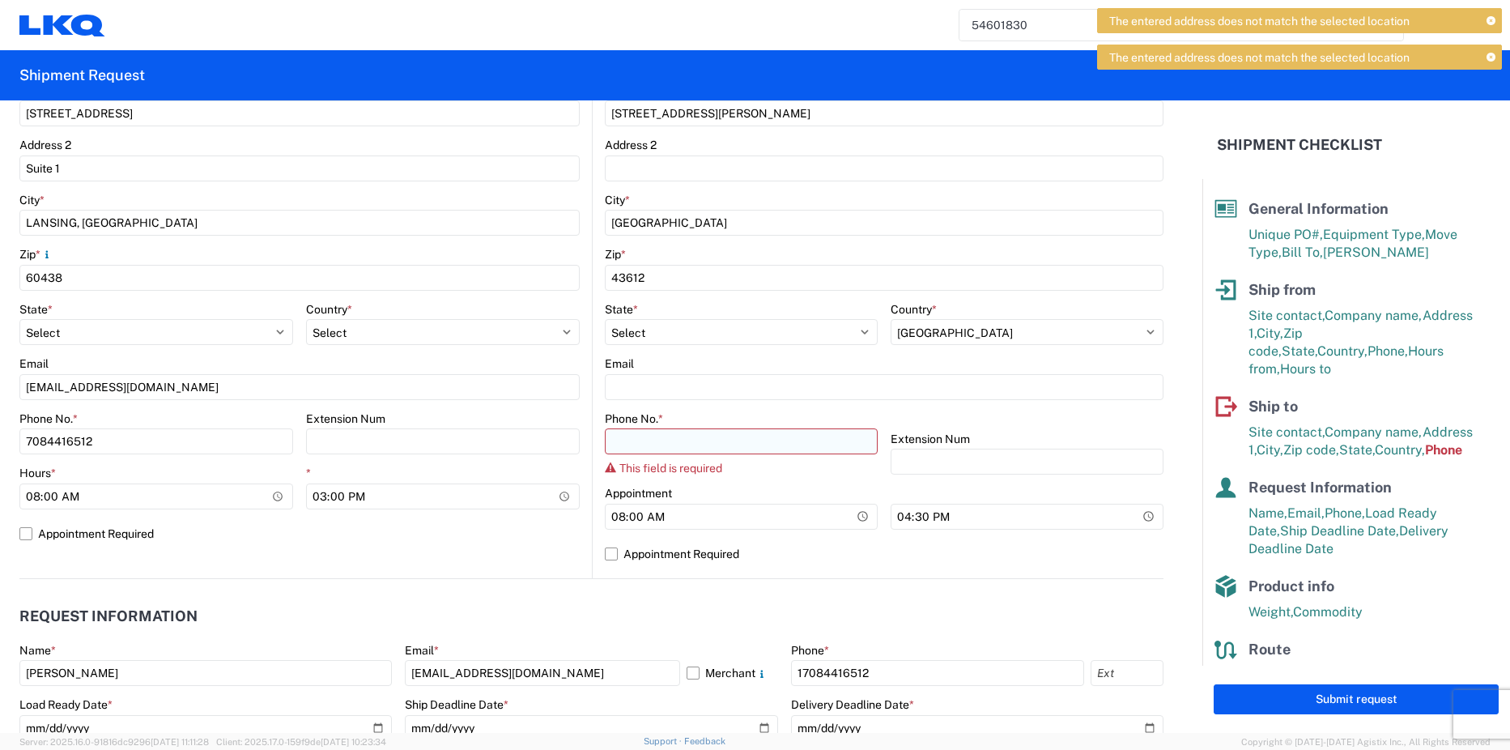
type input "[PERSON_NAME]"
click at [654, 447] on input "Phone No. *" at bounding box center [741, 441] width 273 height 26
type input "[PHONE_NUMBER]"
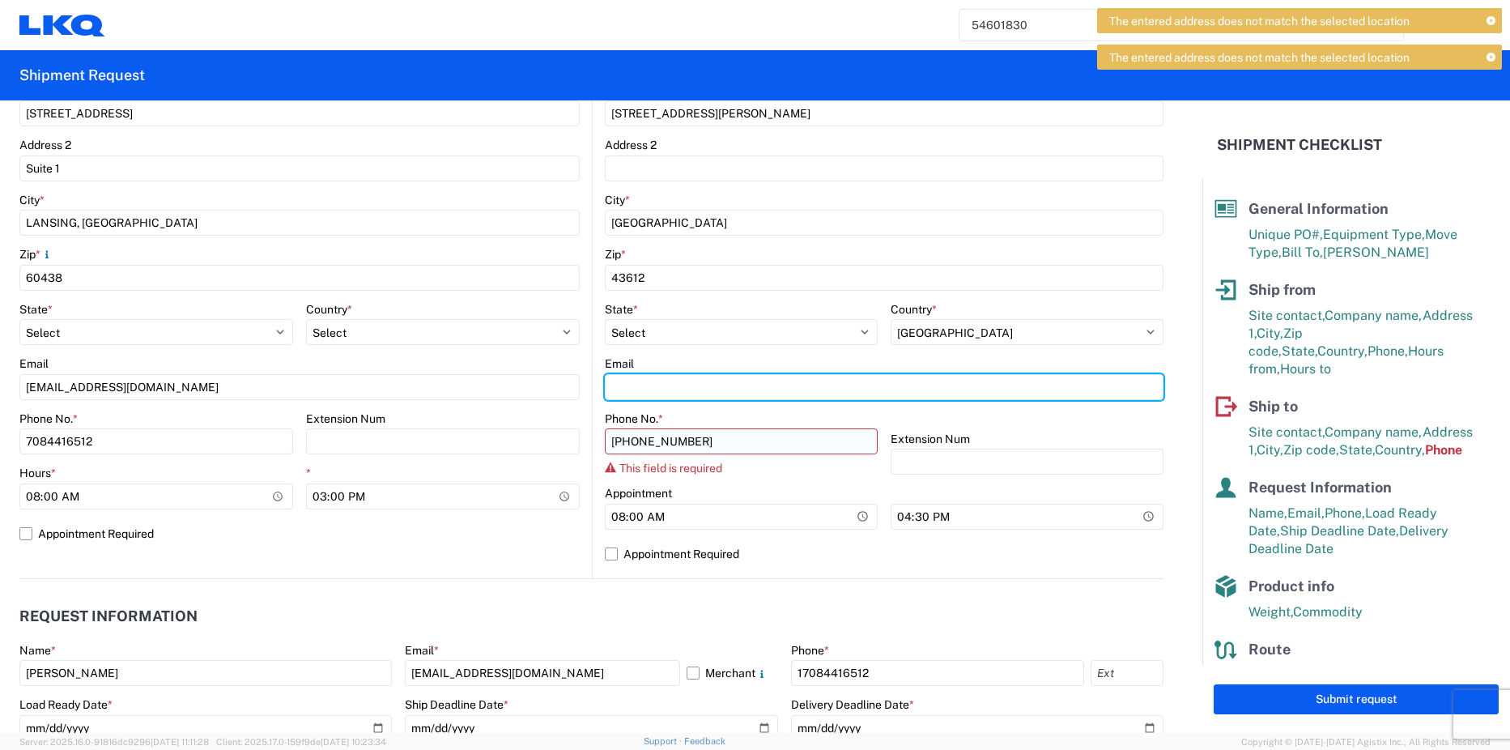
type input "[EMAIL_ADDRESS][DOMAIN_NAME]"
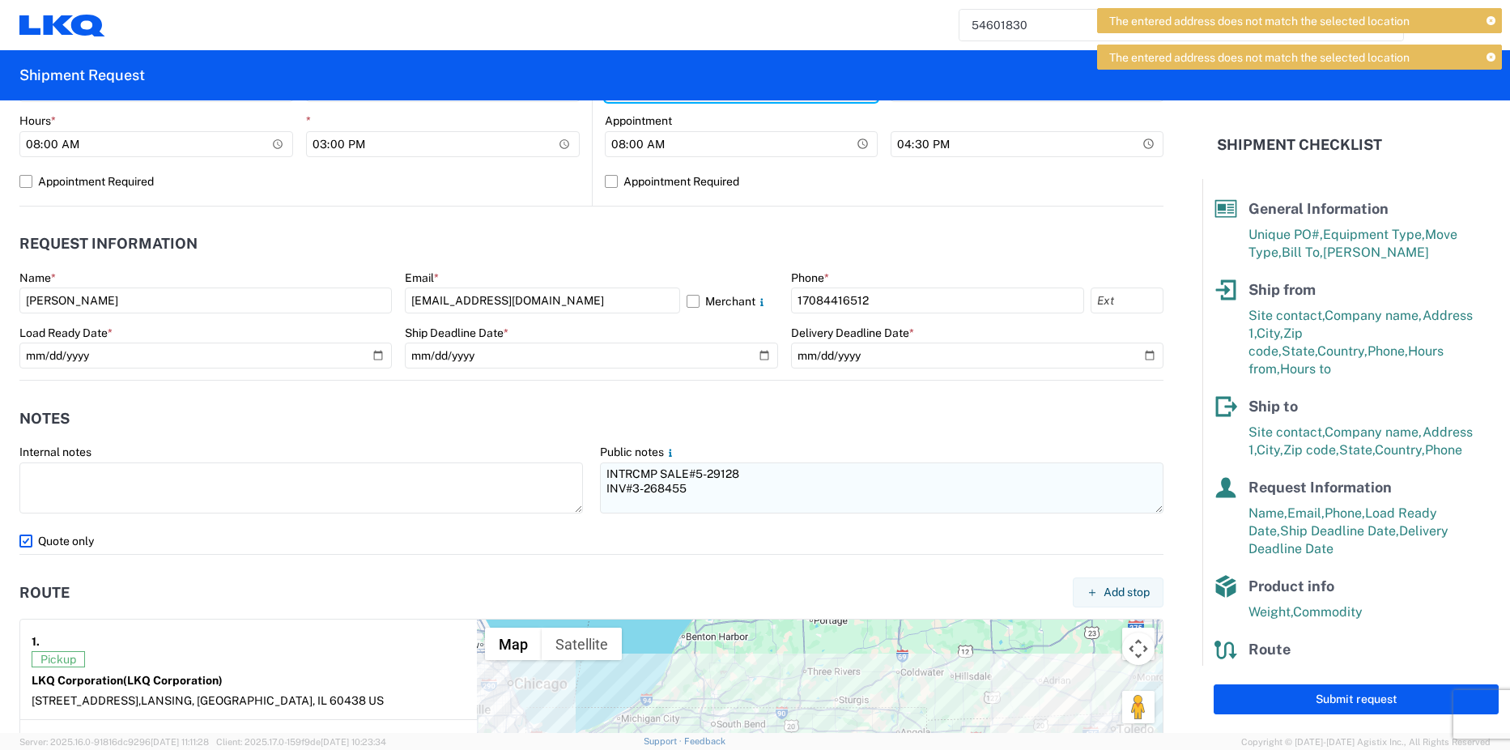
scroll to position [581, 0]
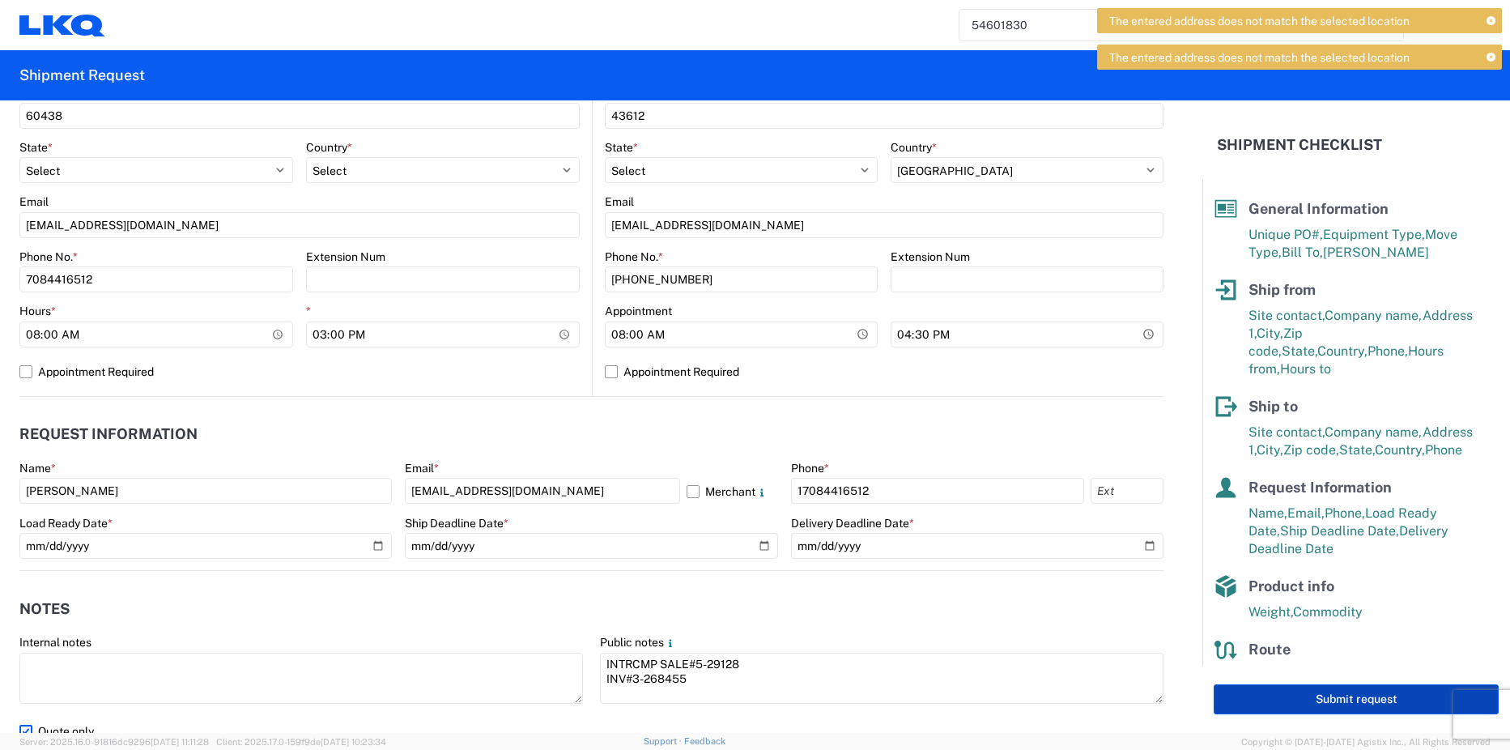
click at [1363, 701] on button "Submit request" at bounding box center [1355, 699] width 285 height 30
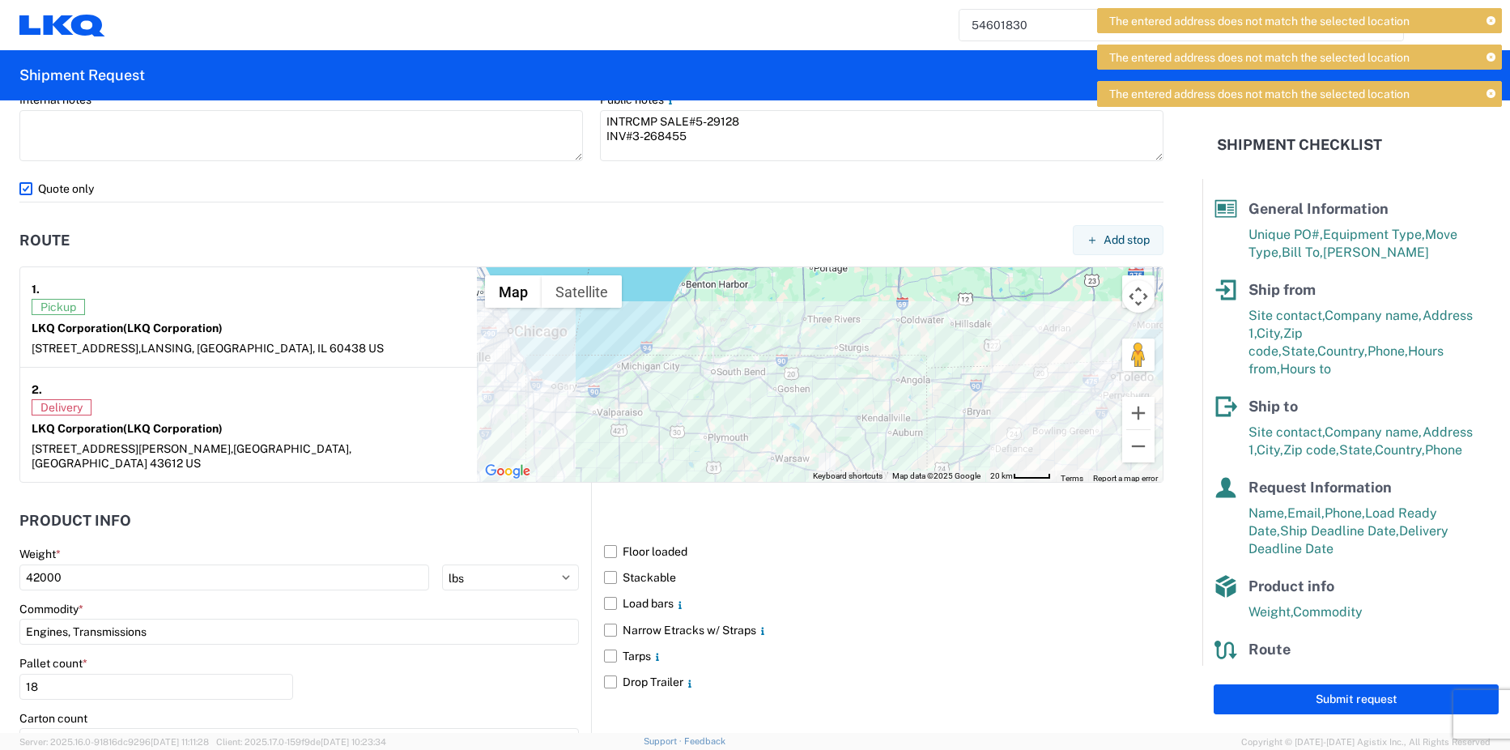
scroll to position [1133, 0]
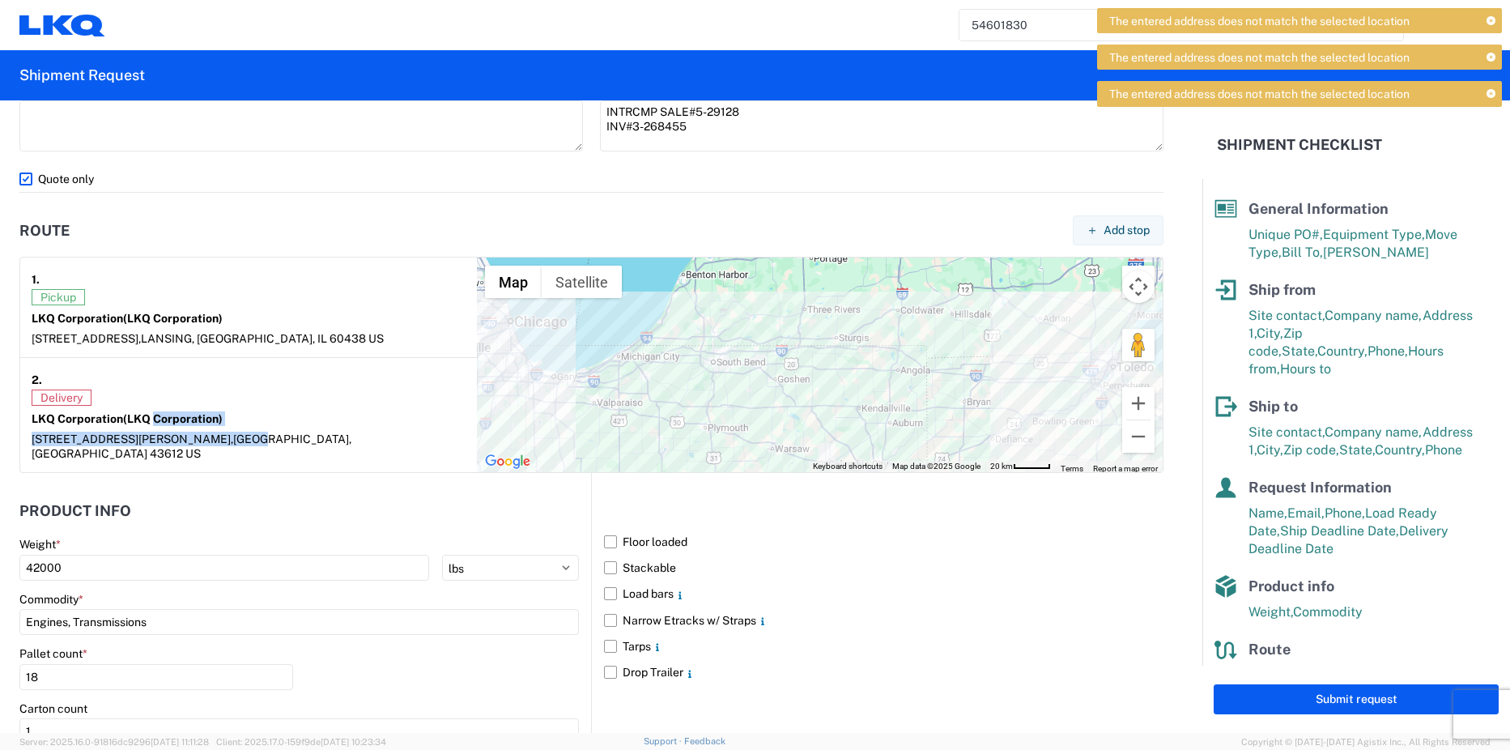
click at [155, 427] on div "Delivery LKQ Corporation (LKQ Corporation) [STREET_ADDRESS][PERSON_NAME]" at bounding box center [249, 424] width 434 height 71
drag, startPoint x: 155, startPoint y: 427, endPoint x: 328, endPoint y: 441, distance: 173.8
click at [328, 441] on div "[STREET_ADDRESS][PERSON_NAME]" at bounding box center [249, 445] width 434 height 29
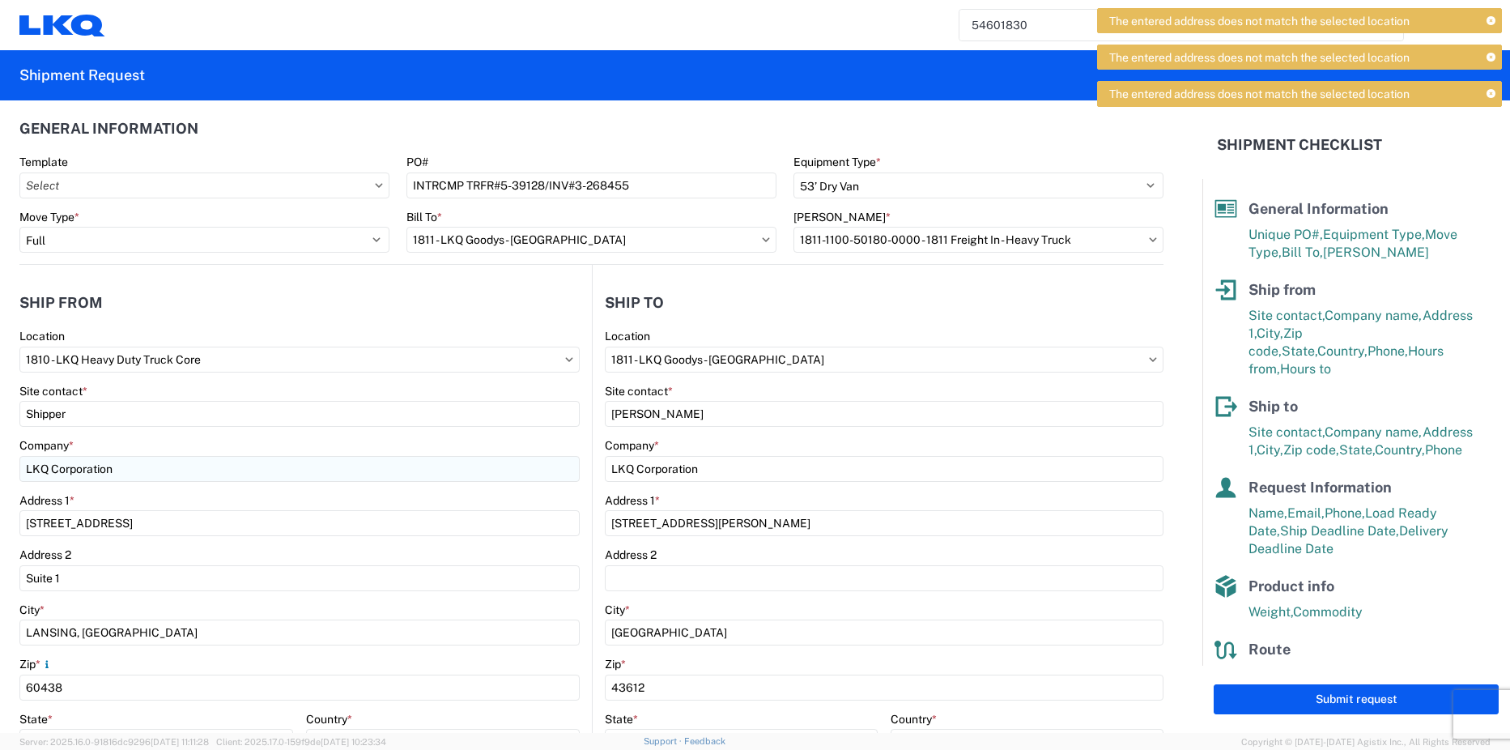
scroll to position [0, 0]
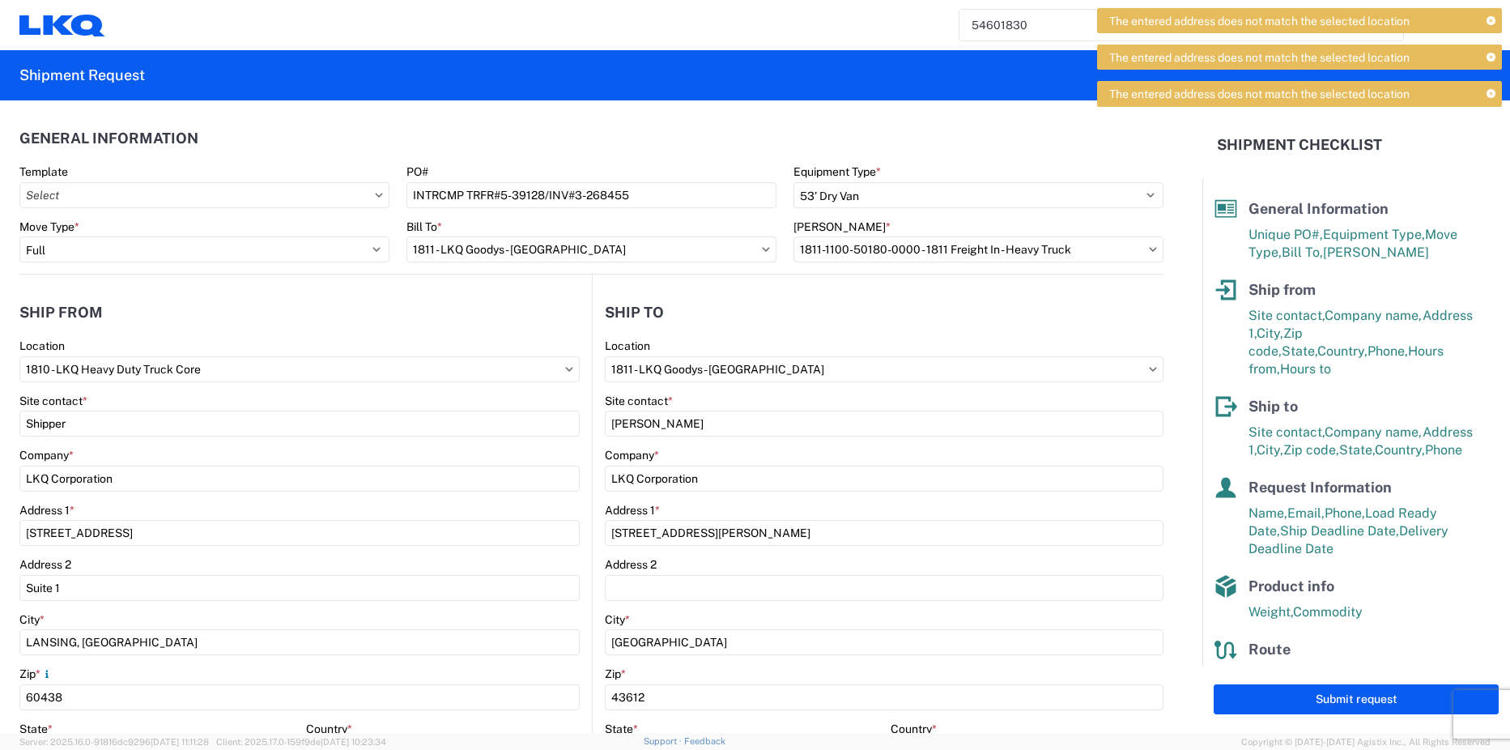
click at [992, 28] on input "54601830" at bounding box center [1168, 25] width 419 height 31
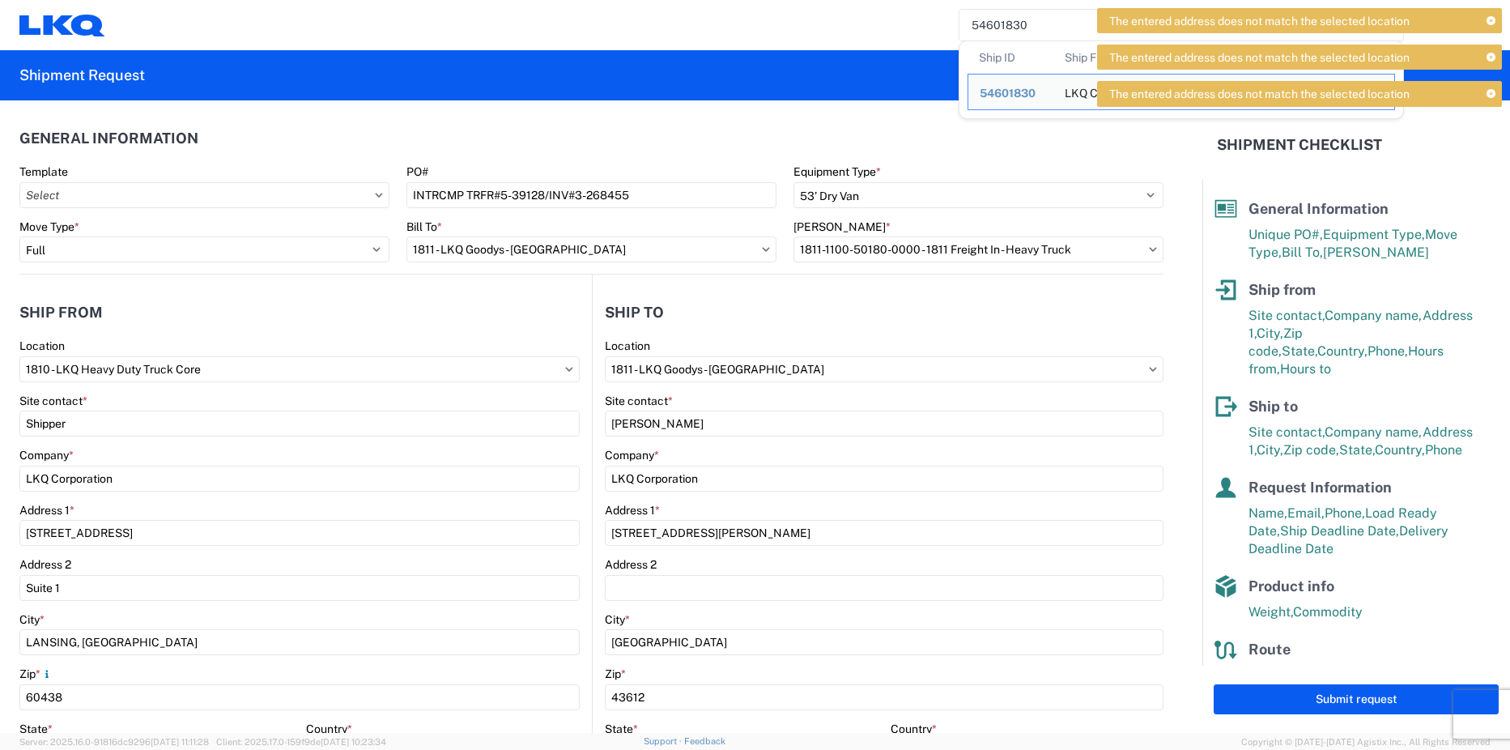
click at [992, 28] on input "54601830" at bounding box center [1168, 25] width 419 height 31
click at [1490, 23] on icon at bounding box center [1490, 21] width 9 height 9
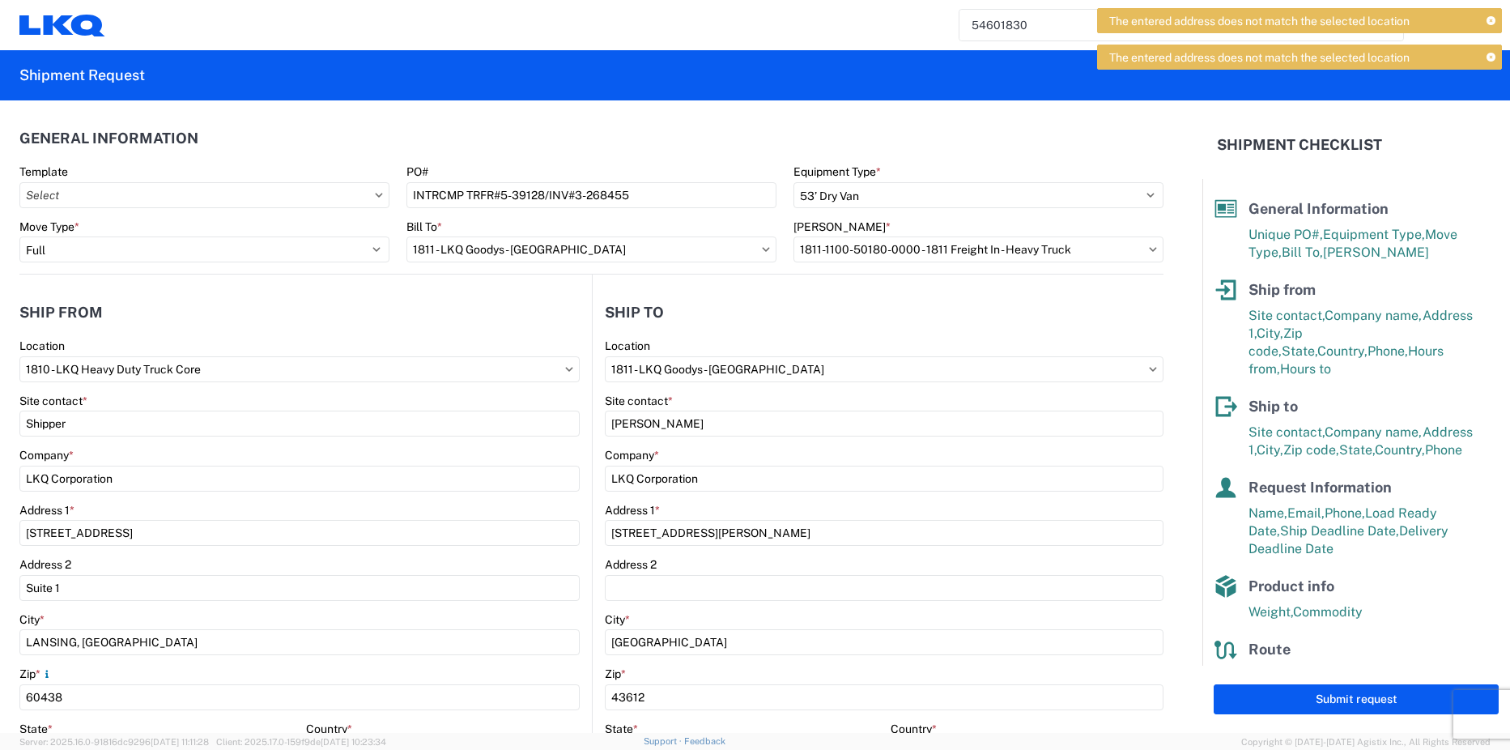
click at [1489, 32] on div "The entered address does not match the selected location" at bounding box center [1299, 20] width 405 height 25
click at [1490, 23] on icon at bounding box center [1490, 21] width 9 height 9
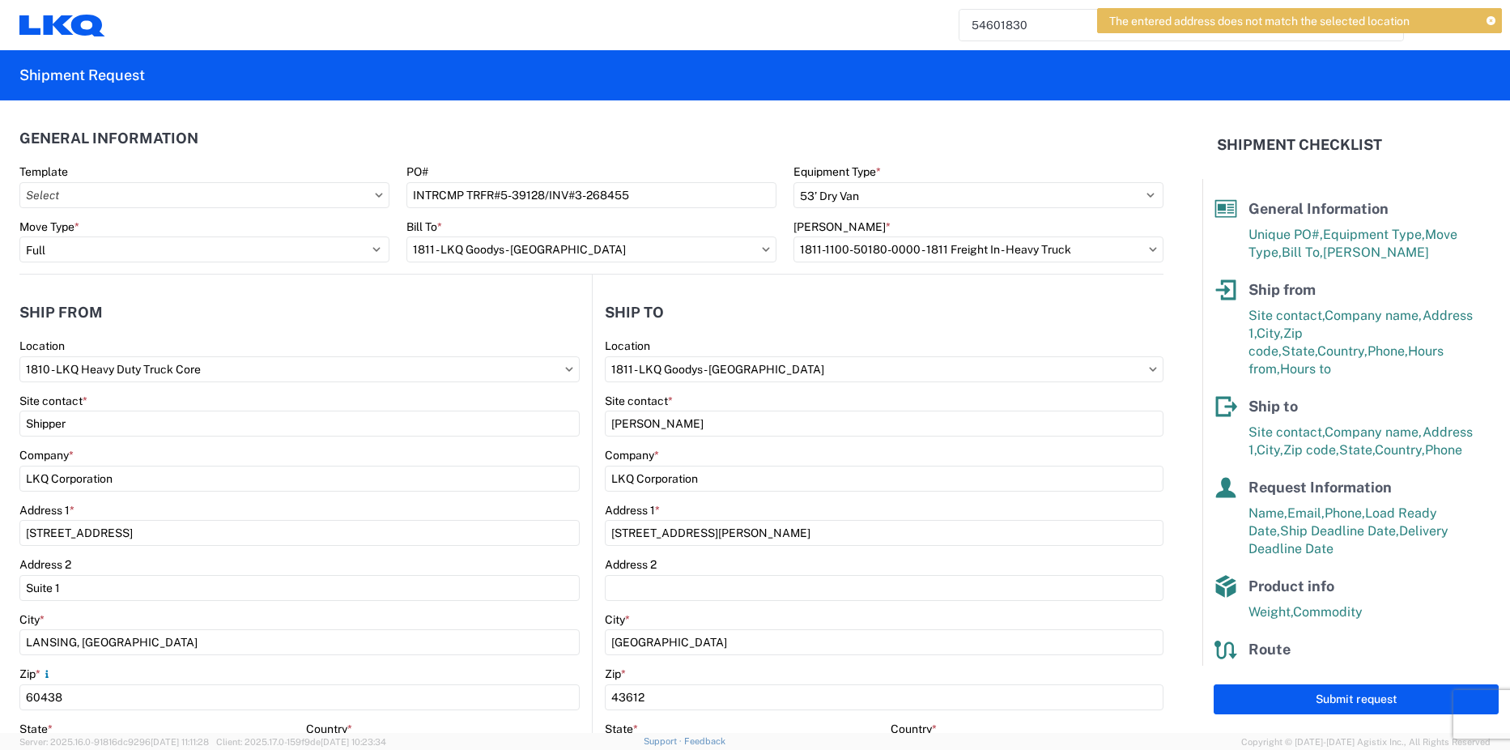
click at [1489, 26] on div "The entered address does not match the selected location" at bounding box center [1299, 20] width 405 height 25
click at [1485, 19] on div "The entered address does not match the selected location" at bounding box center [1299, 20] width 405 height 25
click at [1489, 20] on icon at bounding box center [1490, 21] width 9 height 9
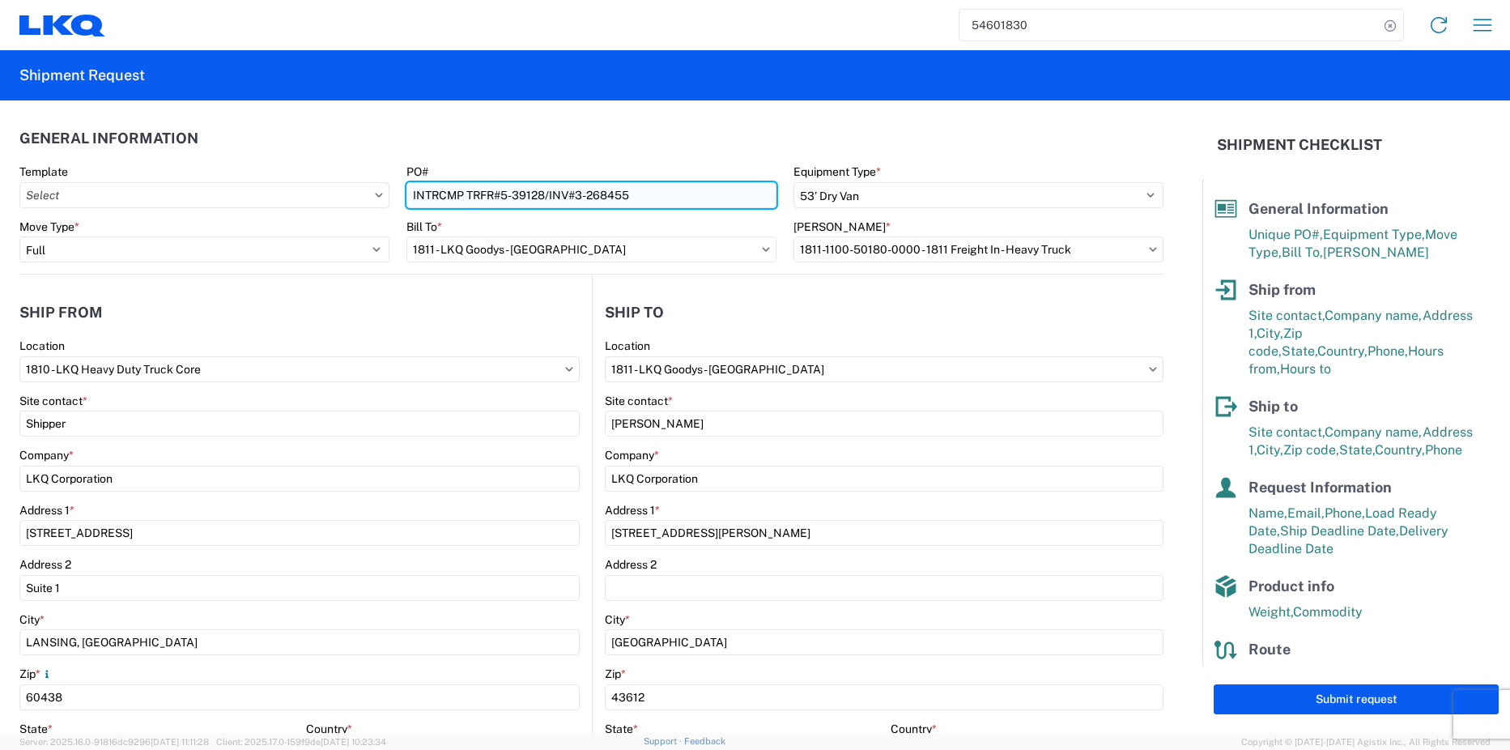
drag, startPoint x: 546, startPoint y: 189, endPoint x: 427, endPoint y: 187, distance: 118.2
click at [362, 187] on div "Template PO# INTRCMP TRFR#5-39128/INV#3-268455 Equipment Type * Select 53’ Dry …" at bounding box center [591, 191] width 1161 height 55
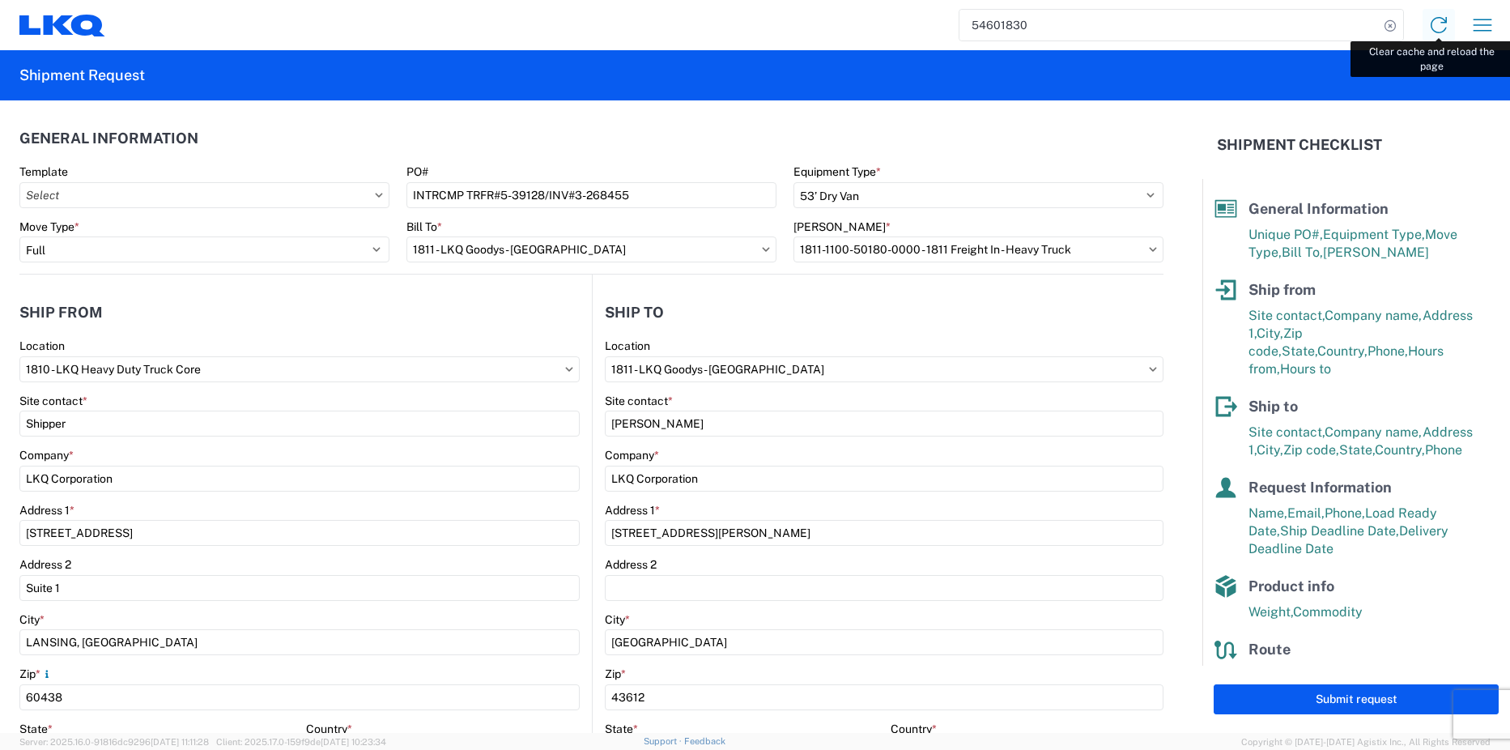
click at [1434, 28] on icon at bounding box center [1439, 25] width 26 height 26
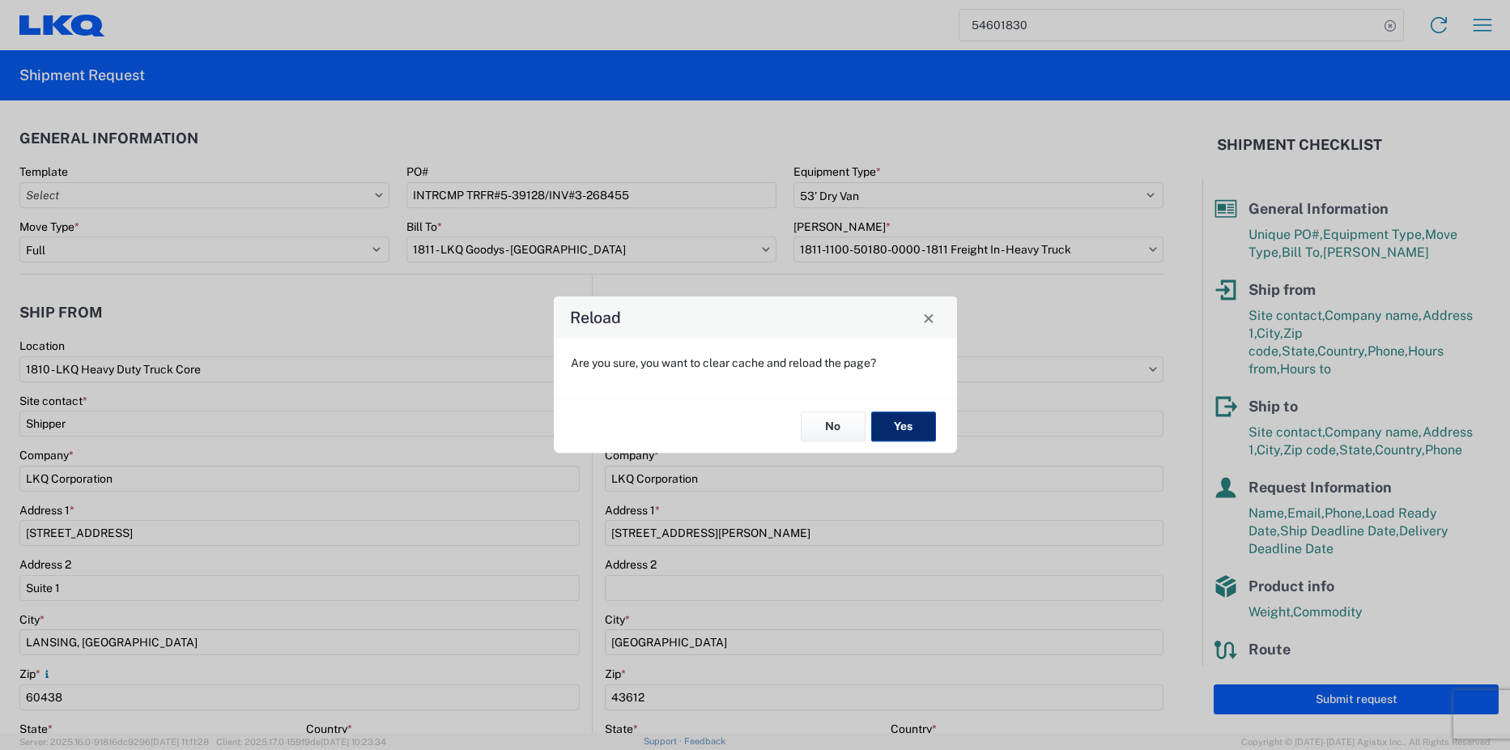
click at [902, 425] on button "Yes" at bounding box center [903, 426] width 65 height 30
